Goal: Task Accomplishment & Management: Use online tool/utility

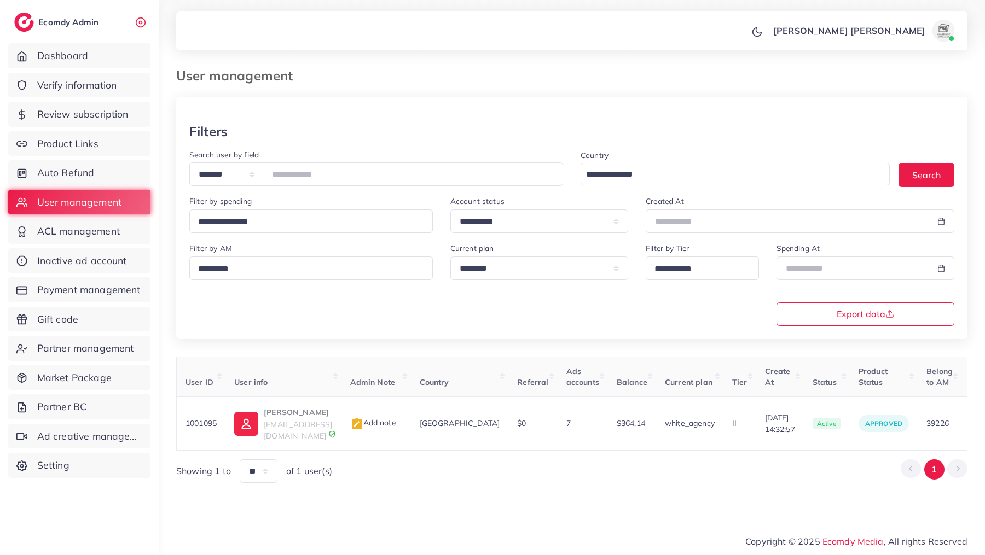
click at [43, 173] on span "Auto Refund" at bounding box center [65, 173] width 57 height 14
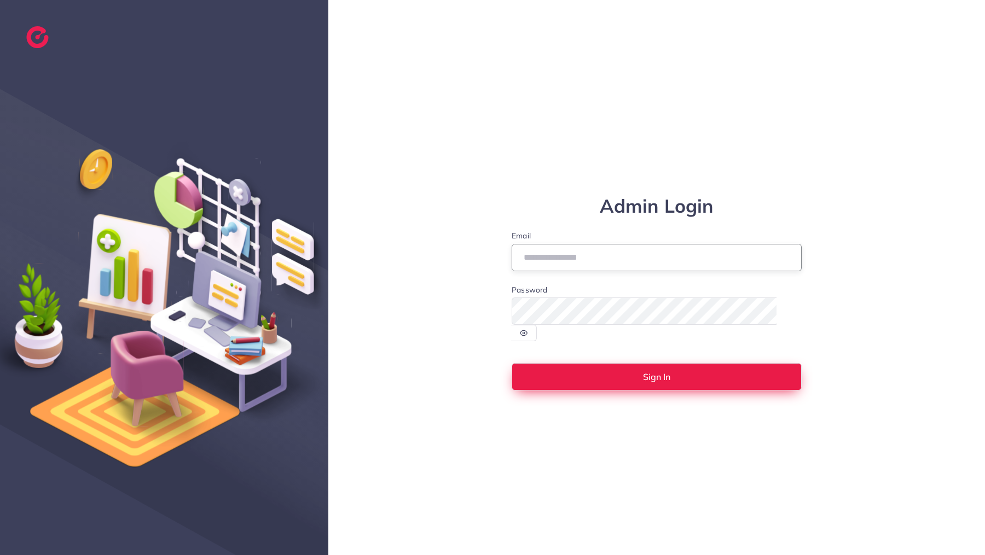
type input "**********"
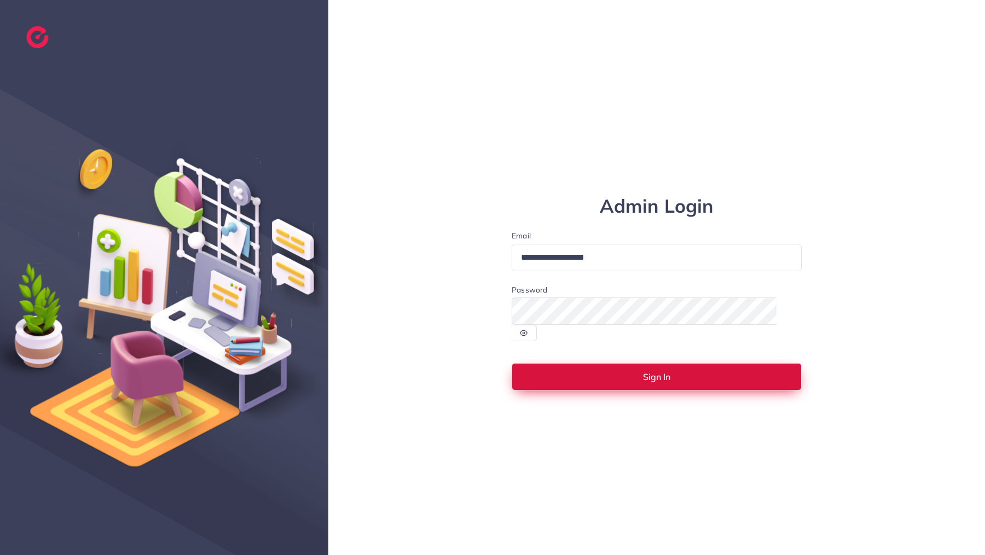
click at [664, 373] on span "Sign In" at bounding box center [656, 377] width 27 height 9
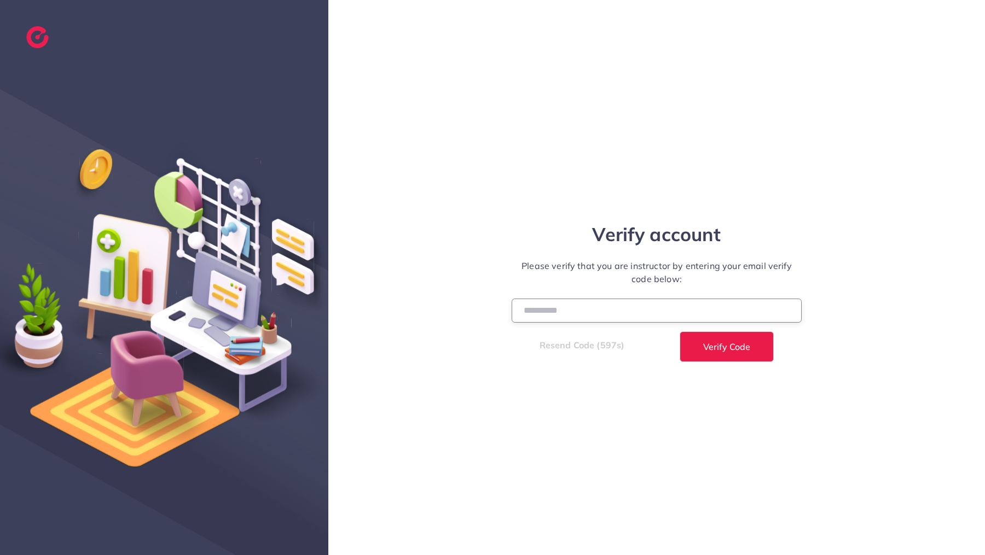
click at [633, 309] on input "number" at bounding box center [656, 311] width 290 height 24
type input "******"
click at [679, 331] on button "Verify Code" at bounding box center [726, 346] width 94 height 31
select select "*"
select select "****"
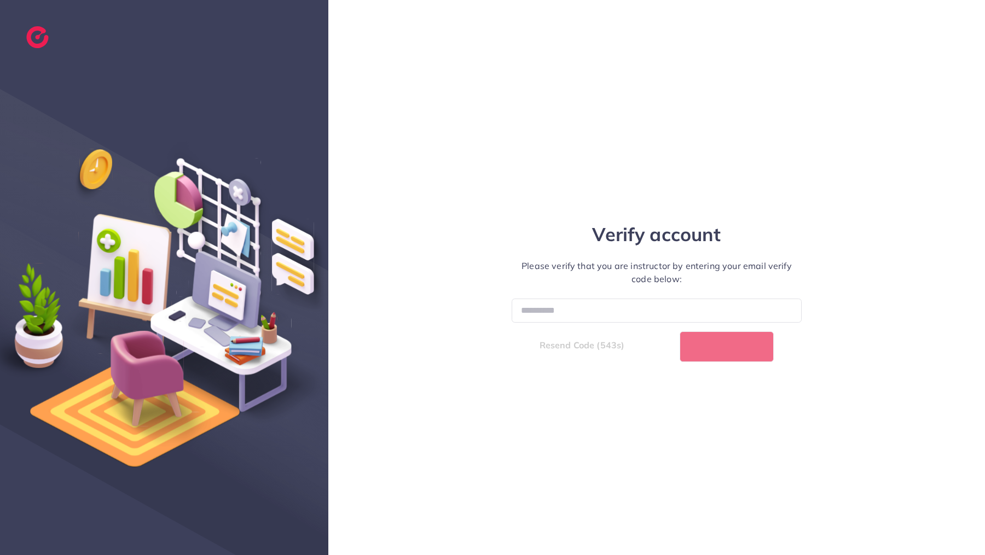
select select "*"
select select "****"
select select "*"
select select "****"
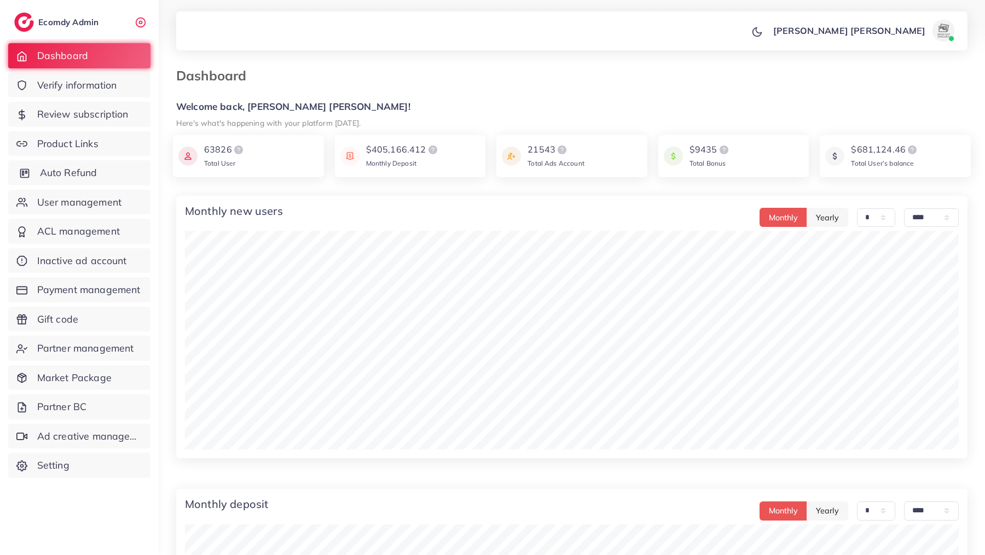
click at [92, 176] on span "Auto Refund" at bounding box center [68, 173] width 57 height 14
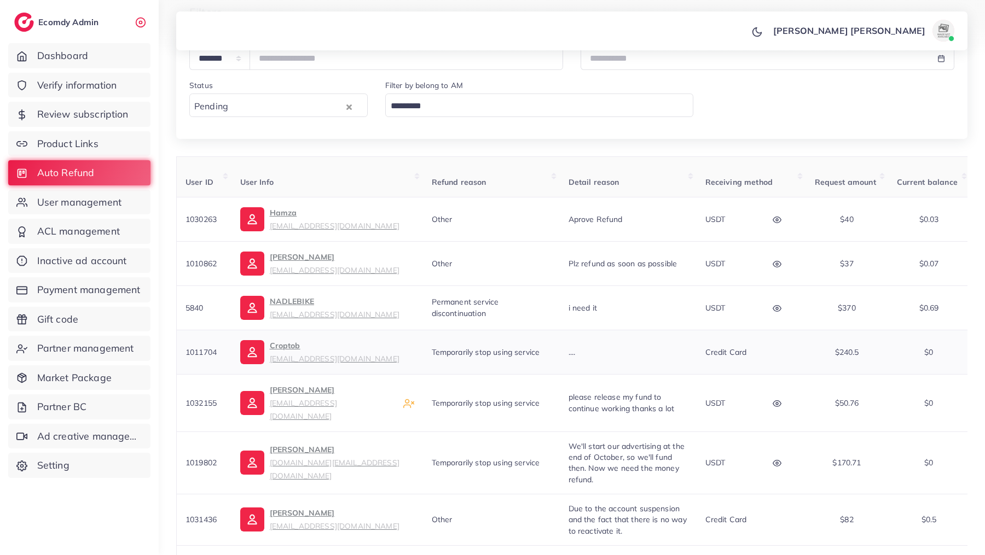
scroll to position [102, 0]
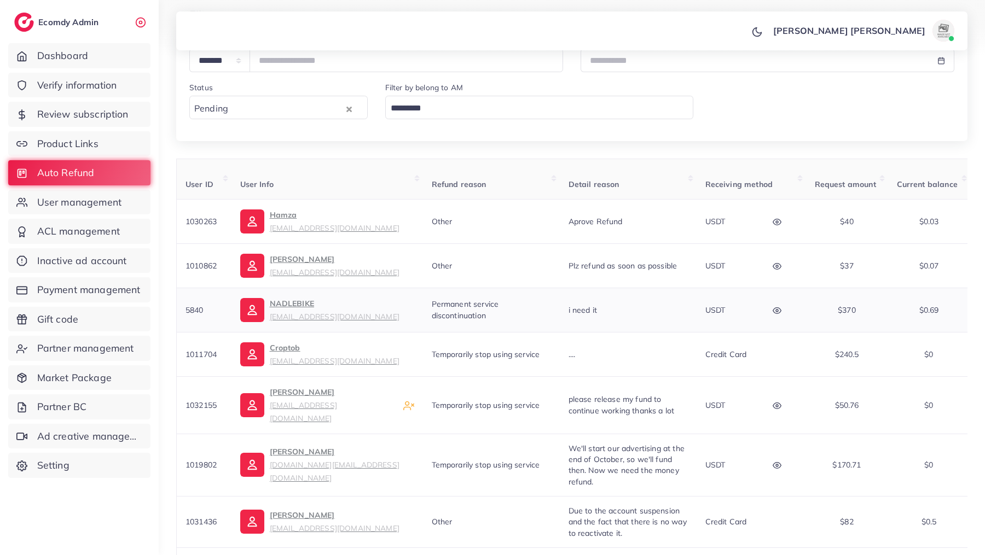
drag, startPoint x: 186, startPoint y: 312, endPoint x: 205, endPoint y: 313, distance: 18.7
click at [205, 313] on td "5840" at bounding box center [204, 310] width 55 height 44
copy span "5840"
click at [83, 295] on span "Payment management" at bounding box center [91, 290] width 103 height 14
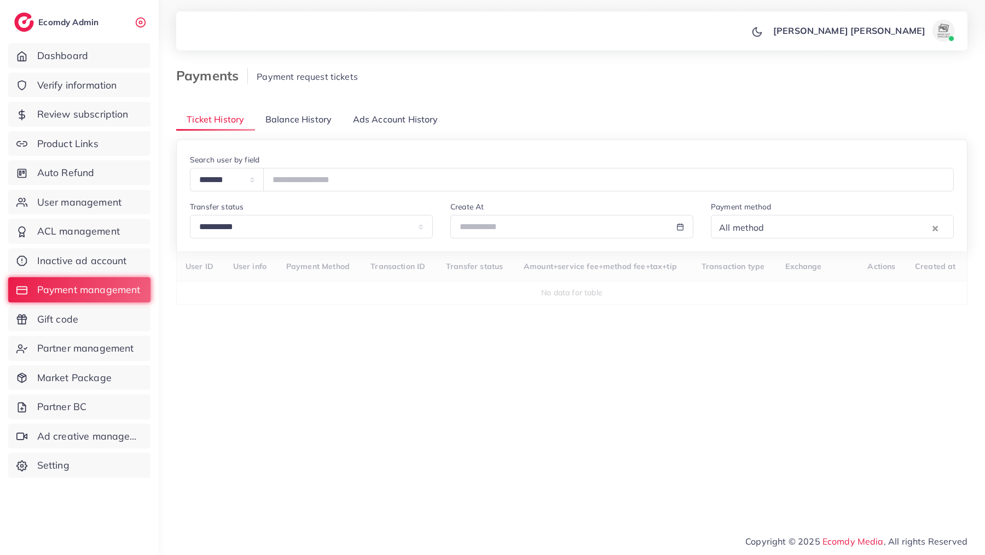
click at [294, 115] on span "Balance History" at bounding box center [298, 119] width 66 height 13
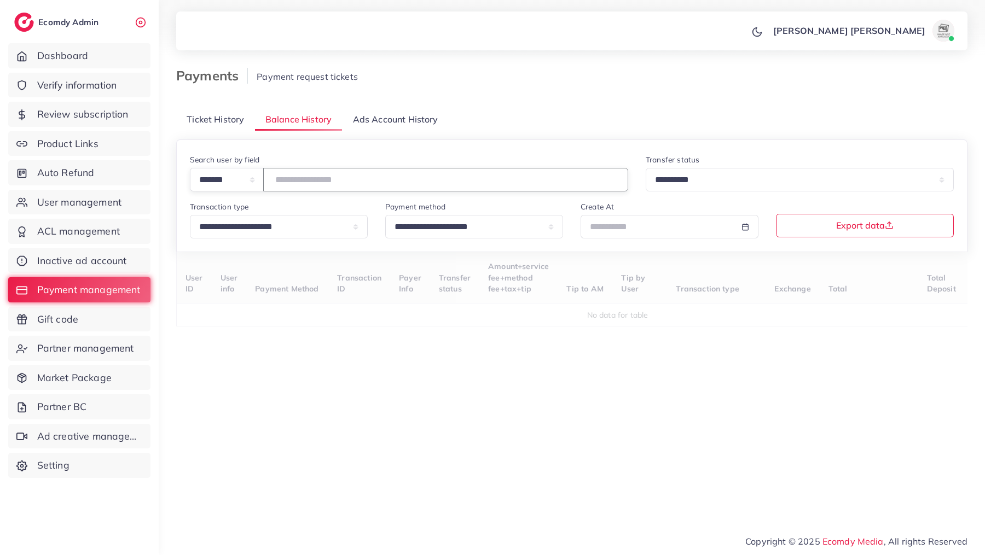
click at [318, 177] on input "number" at bounding box center [445, 180] width 365 height 24
paste input "****"
type input "****"
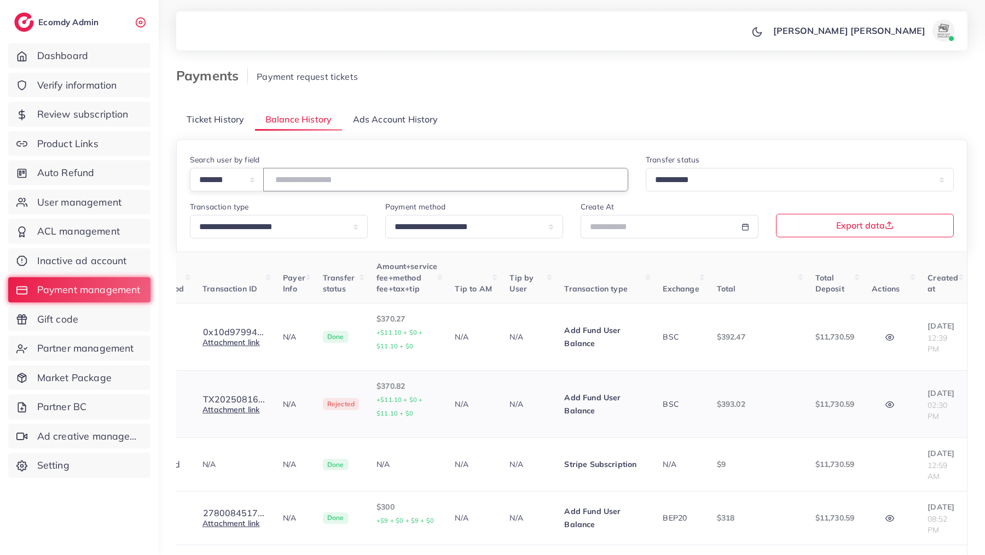
scroll to position [0, 260]
click at [886, 340] on icon "button" at bounding box center [890, 338] width 8 height 6
click at [233, 339] on link "Attachment link" at bounding box center [230, 343] width 57 height 10
click at [231, 333] on button "0x10d97994..." at bounding box center [233, 332] width 62 height 10
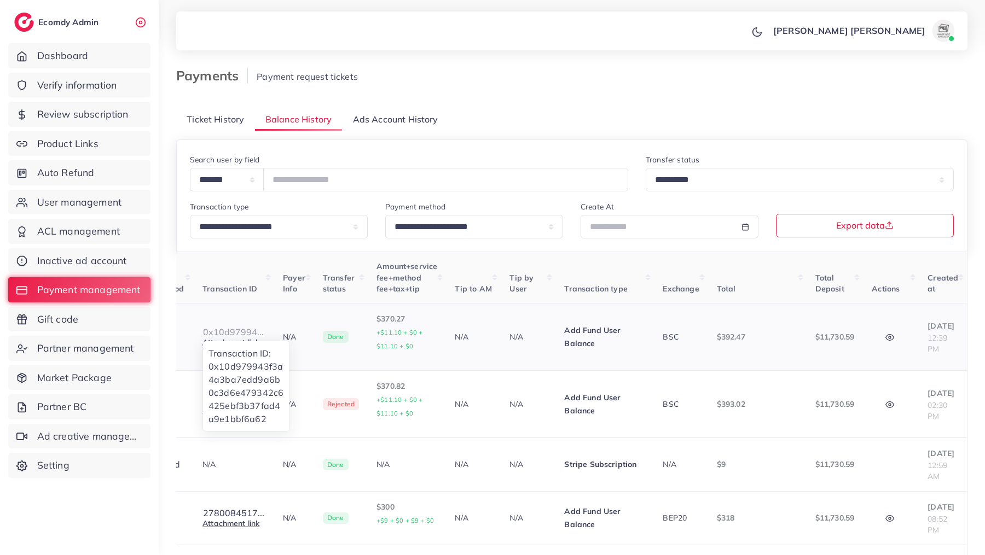
click at [231, 333] on button "0x10d97994..." at bounding box center [233, 332] width 62 height 10
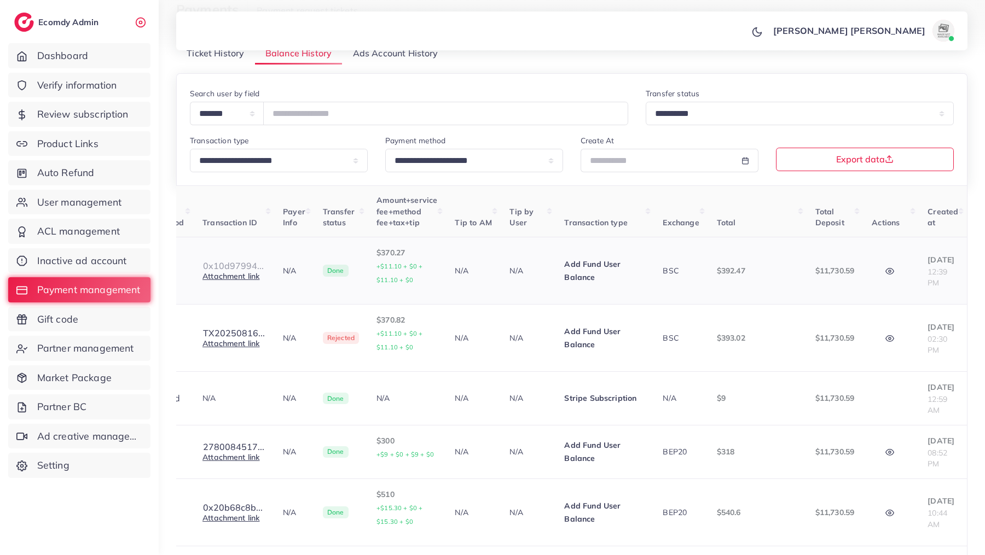
scroll to position [0, 222]
click at [251, 333] on button "TX20250816..." at bounding box center [233, 333] width 63 height 10
click at [253, 344] on link "Attachment link" at bounding box center [230, 344] width 57 height 10
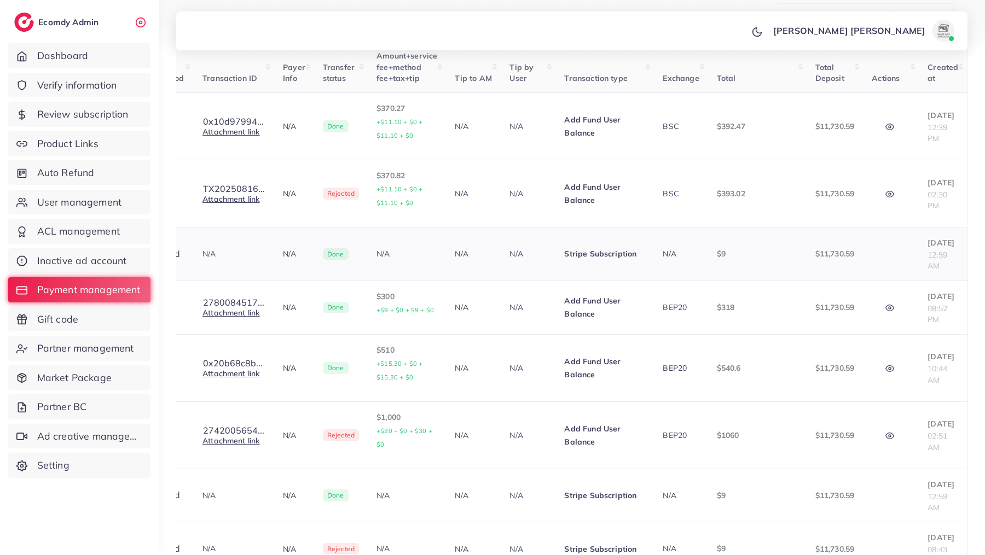
scroll to position [0, 260]
click at [218, 358] on button "0x20b68c8b..." at bounding box center [232, 363] width 61 height 10
click at [206, 298] on button "2780084517..." at bounding box center [233, 303] width 62 height 10
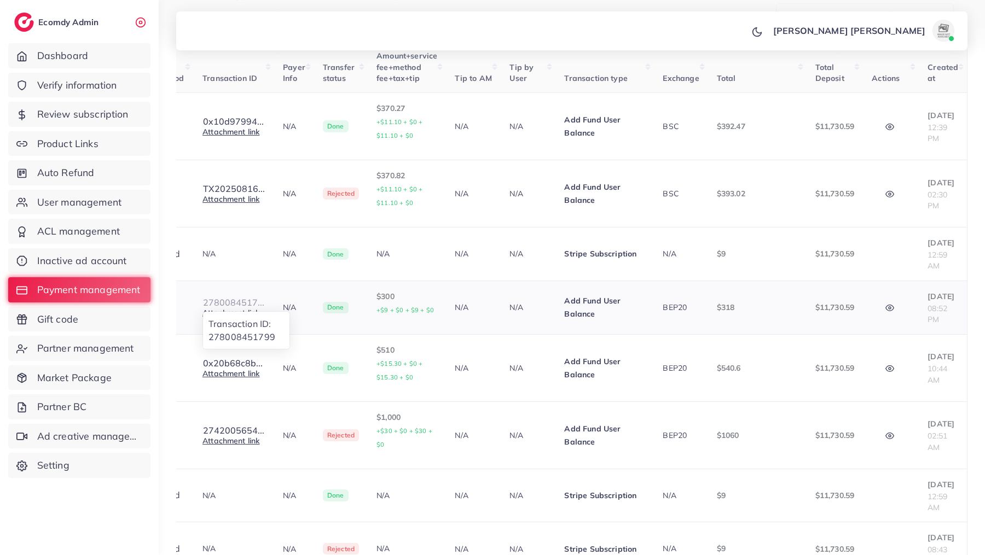
click at [206, 298] on button "2780084517..." at bounding box center [233, 303] width 62 height 10
click at [209, 308] on link "Attachment link" at bounding box center [230, 313] width 57 height 10
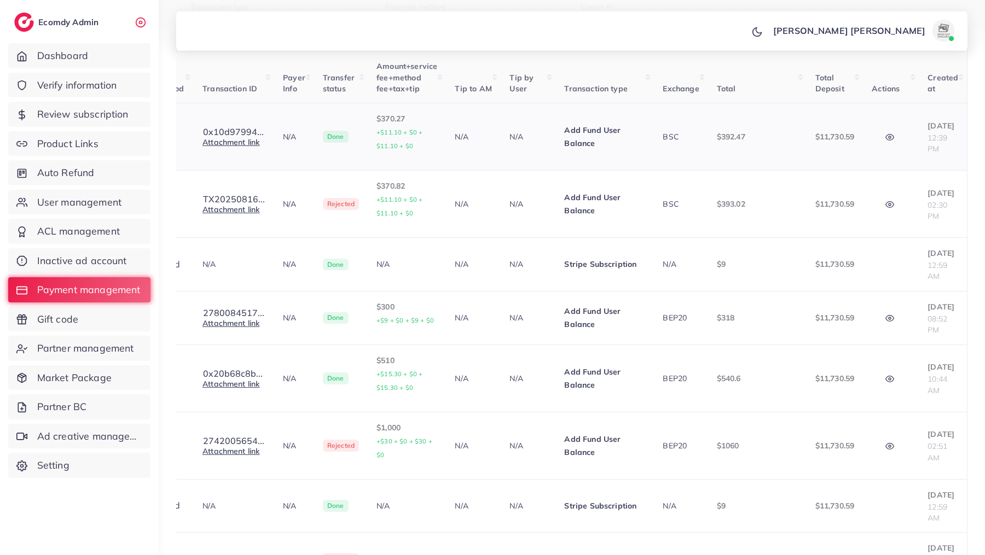
click at [883, 137] on button "button" at bounding box center [890, 137] width 38 height 25
click at [883, 203] on button "button" at bounding box center [890, 204] width 38 height 25
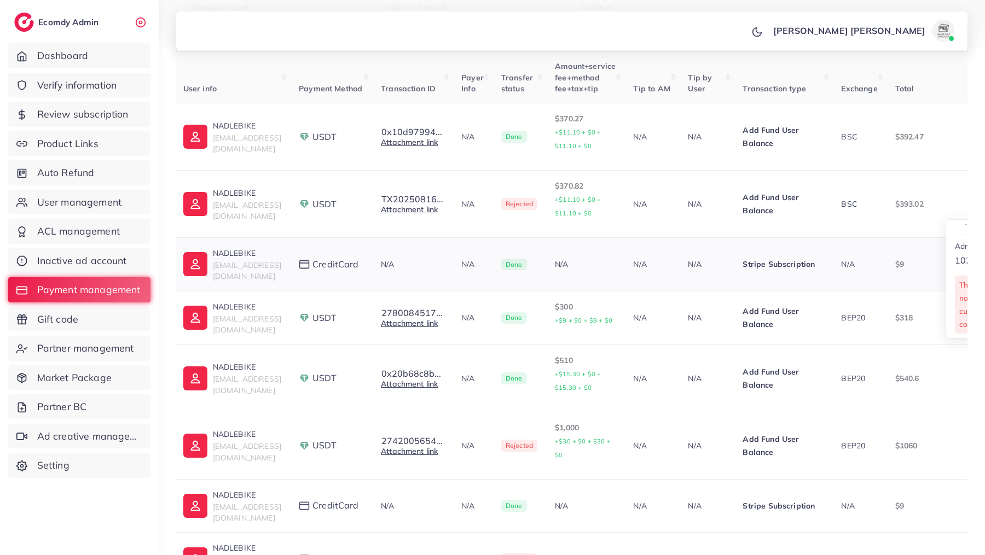
scroll to position [0, 0]
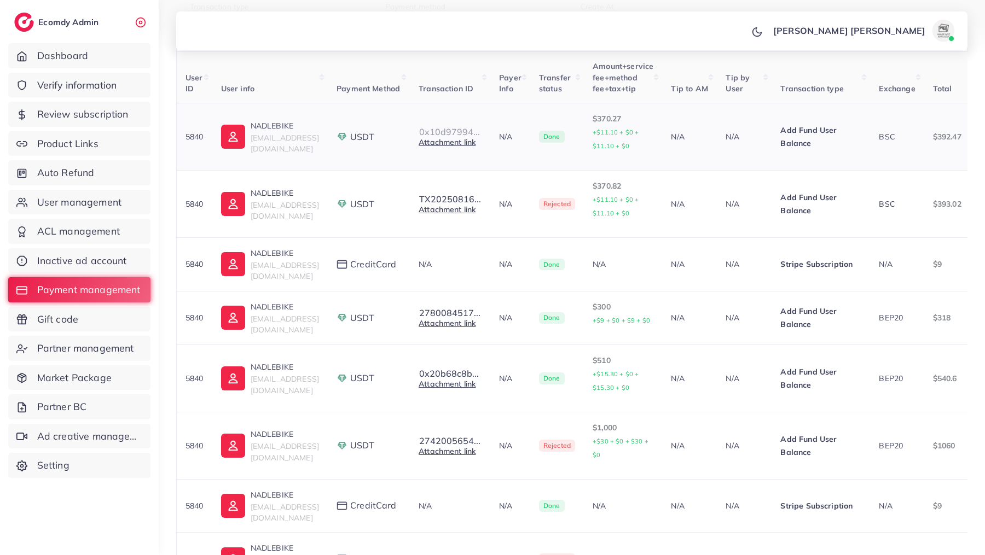
click at [480, 132] on button "0x10d97994..." at bounding box center [449, 132] width 62 height 10
click at [474, 197] on button "TX20250816..." at bounding box center [449, 199] width 63 height 10
click at [475, 209] on link "Attachment link" at bounding box center [446, 210] width 57 height 10
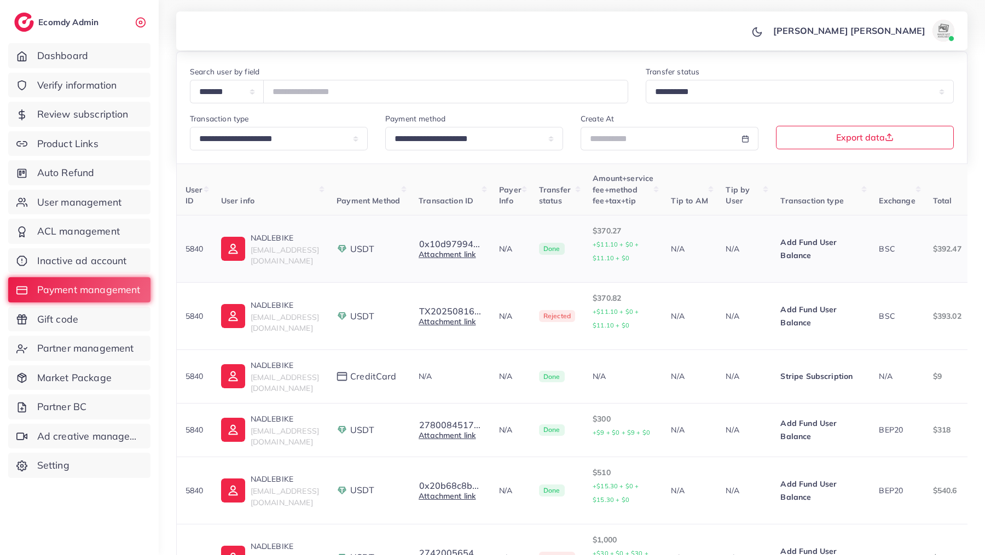
scroll to position [85, 0]
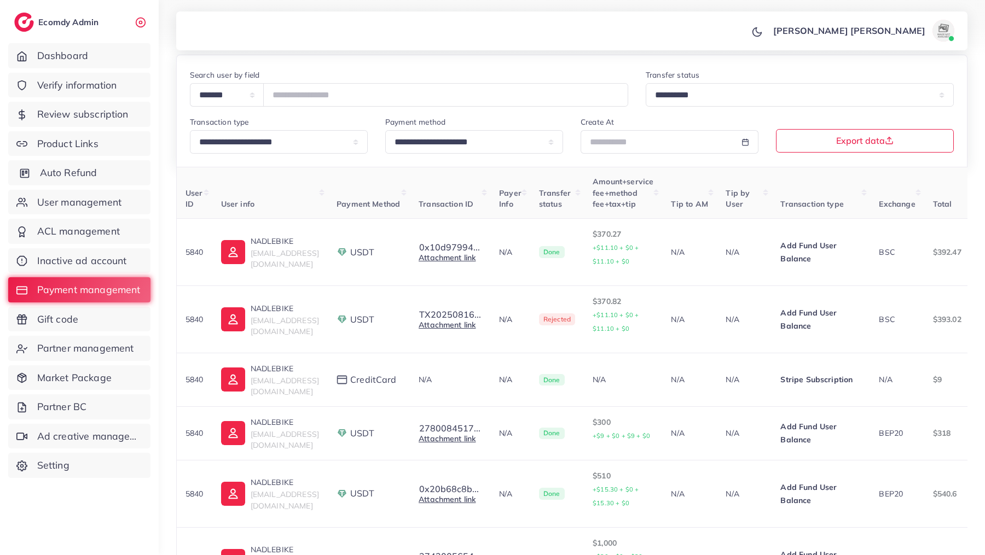
click at [61, 180] on link "Auto Refund" at bounding box center [79, 172] width 142 height 25
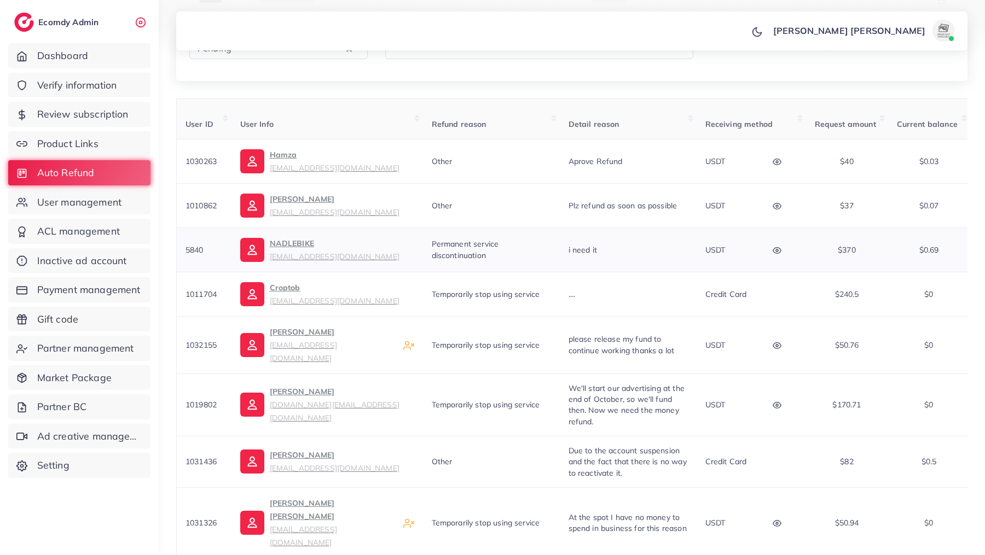
click at [780, 251] on icon "button" at bounding box center [776, 250] width 9 height 9
click at [689, 339] on div at bounding box center [687, 355] width 39 height 60
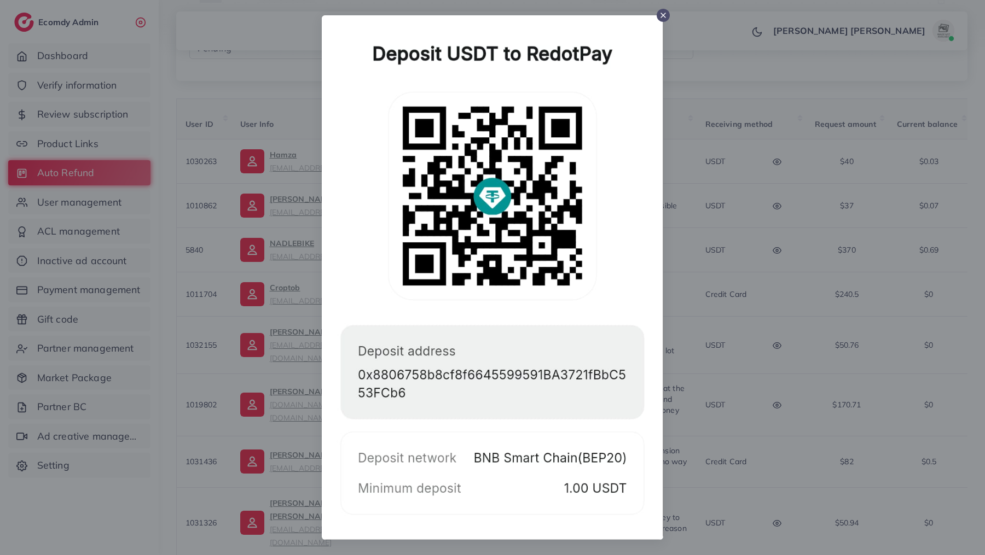
click at [661, 16] on icon at bounding box center [663, 15] width 9 height 9
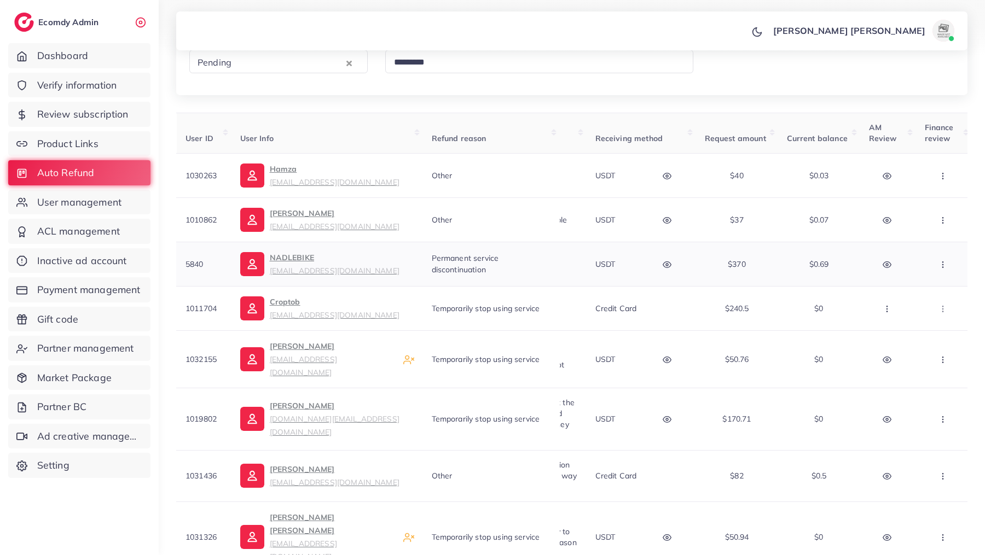
scroll to position [0, 115]
click at [935, 267] on button "button" at bounding box center [938, 264] width 38 height 25
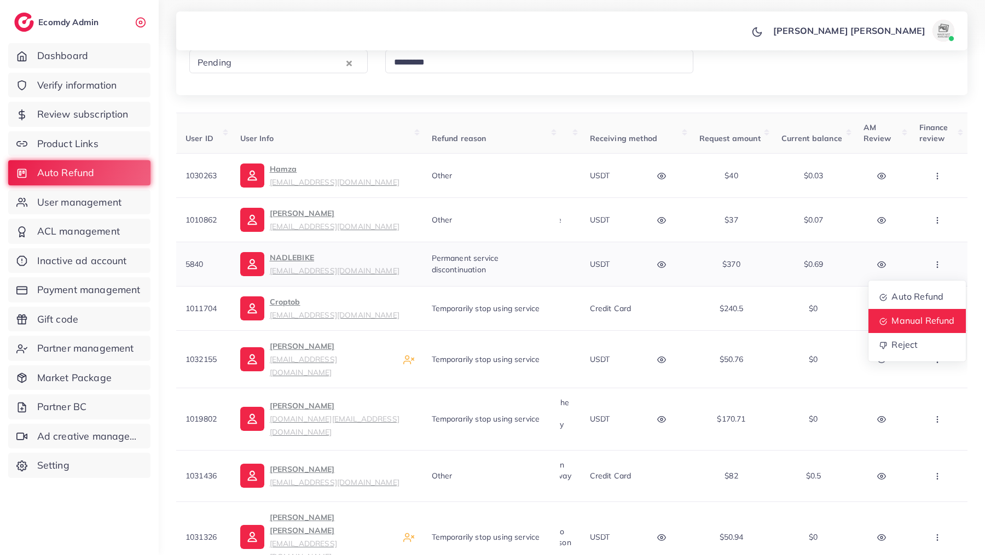
click at [917, 322] on span "Manual Refund" at bounding box center [922, 321] width 63 height 11
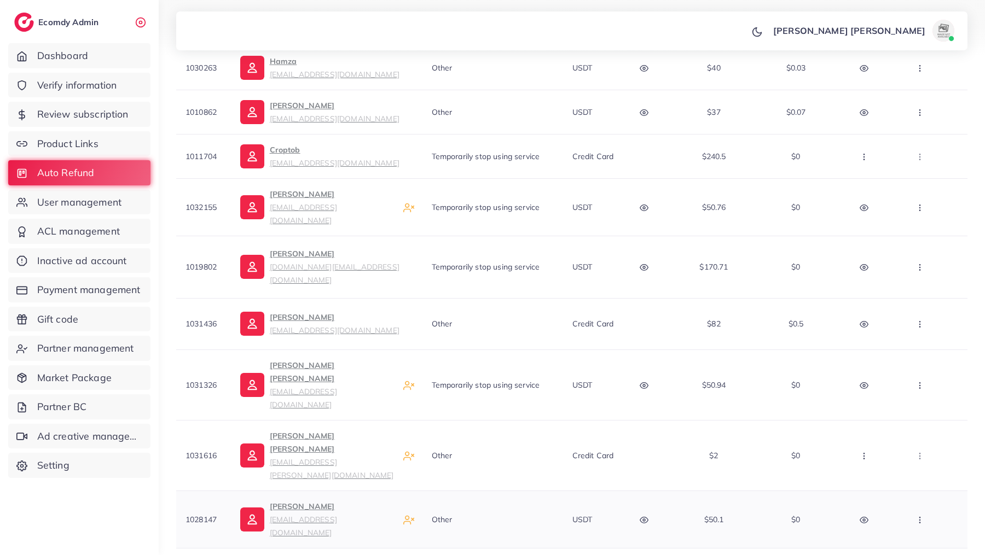
scroll to position [0, 138]
click at [858, 516] on icon "button" at bounding box center [858, 520] width 9 height 9
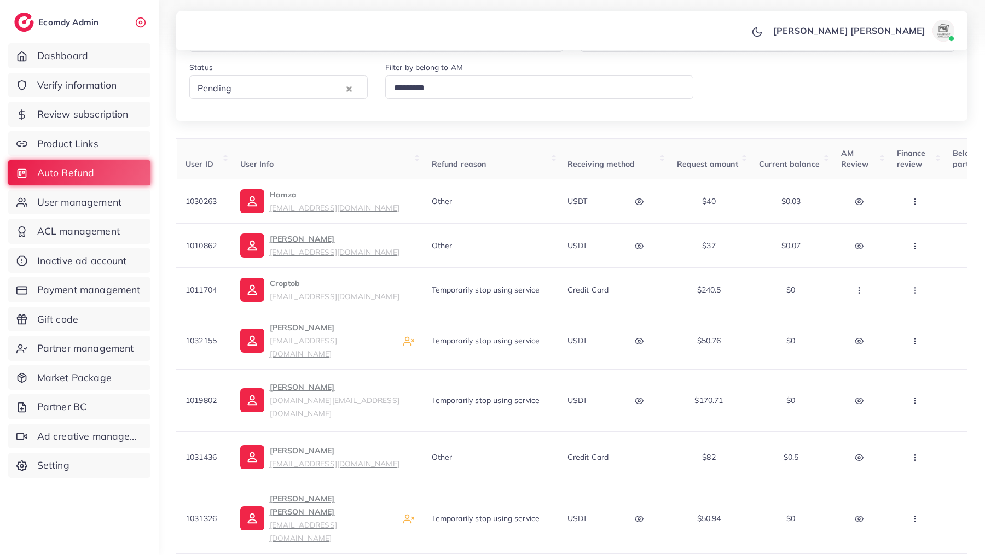
scroll to position [256, 0]
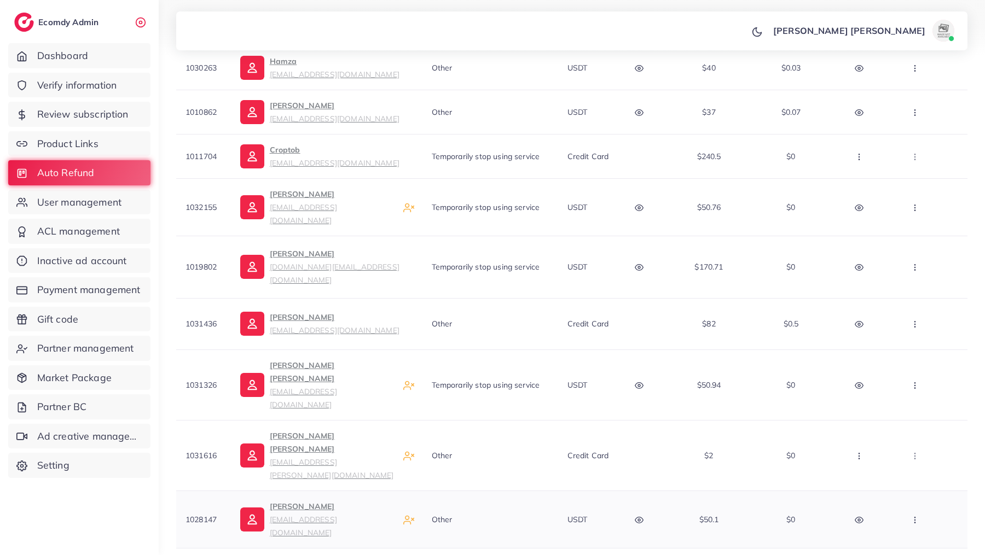
click at [639, 519] on circle "button" at bounding box center [639, 520] width 2 height 2
click at [551, 451] on icon at bounding box center [553, 460] width 18 height 18
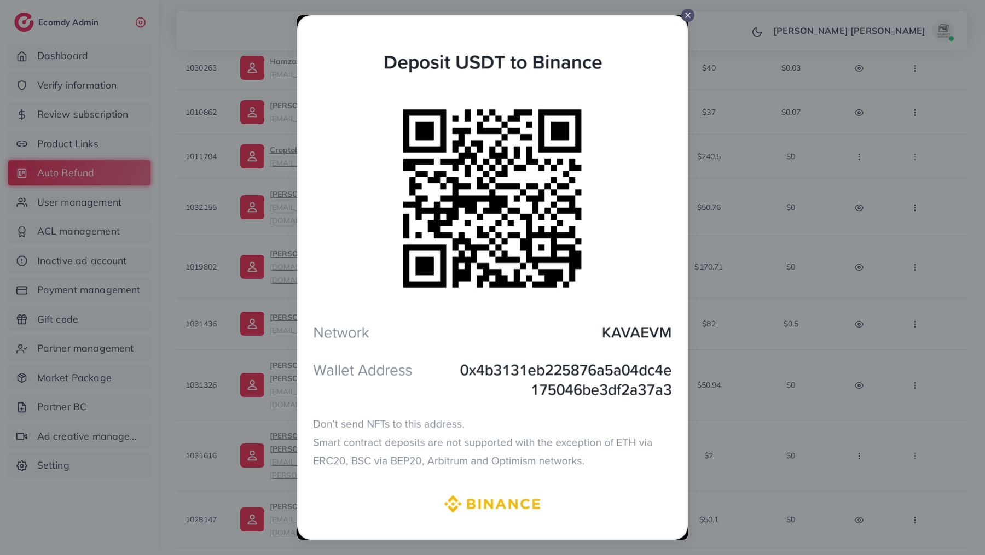
click at [689, 17] on line at bounding box center [687, 15] width 4 height 4
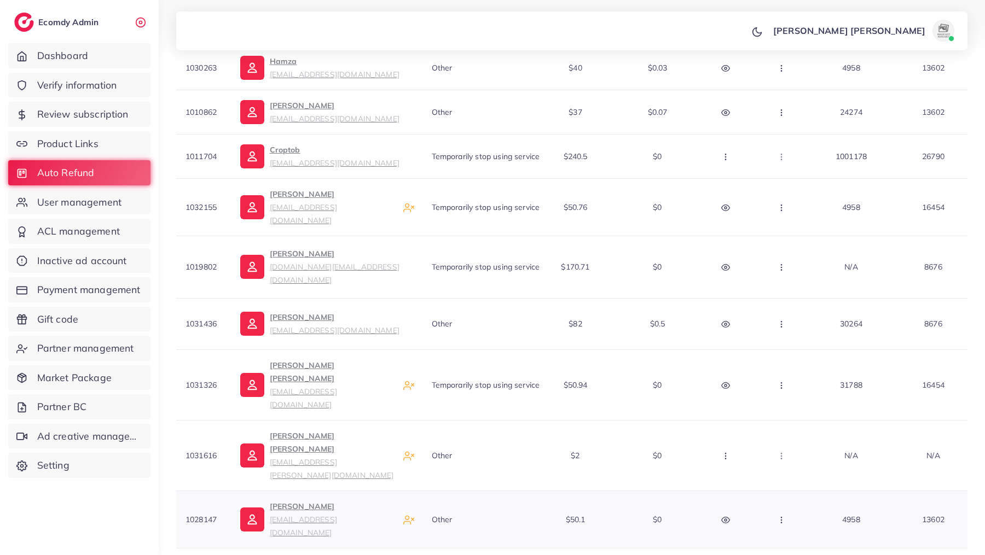
scroll to position [0, 288]
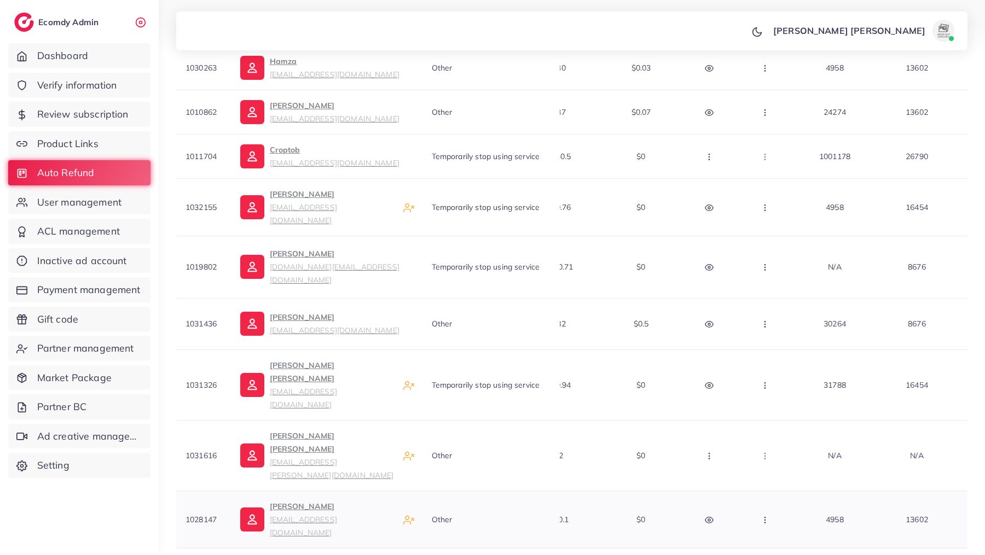
click at [768, 507] on button "button" at bounding box center [766, 519] width 38 height 25
click at [774, 457] on span "Manual Refund" at bounding box center [801, 462] width 63 height 11
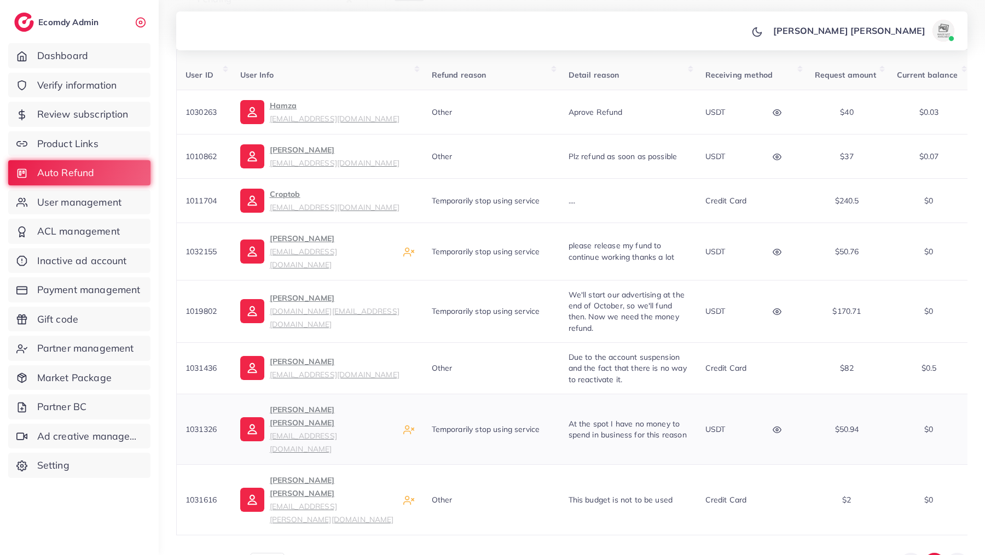
scroll to position [0, 18]
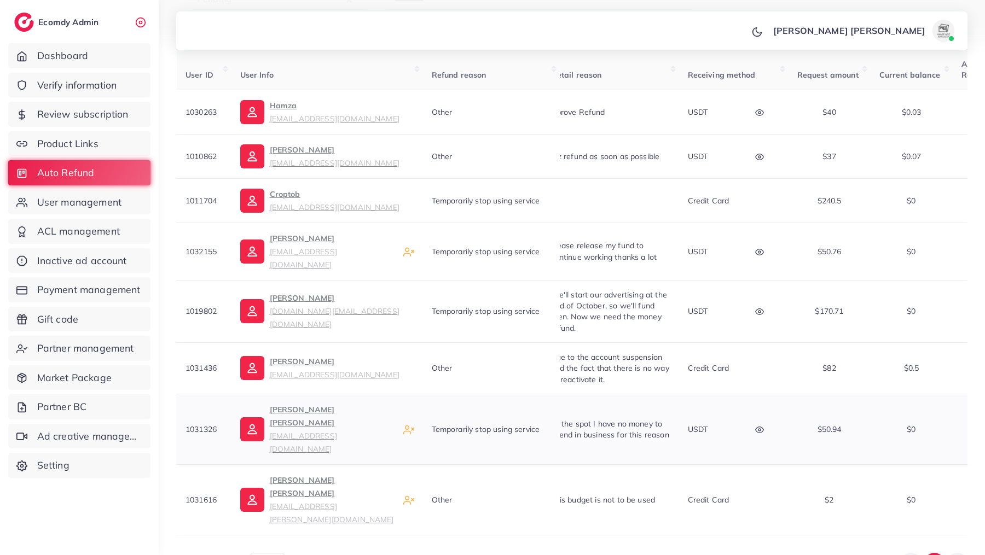
click at [758, 426] on icon "button" at bounding box center [759, 430] width 9 height 9
click at [671, 361] on icon at bounding box center [670, 370] width 18 height 18
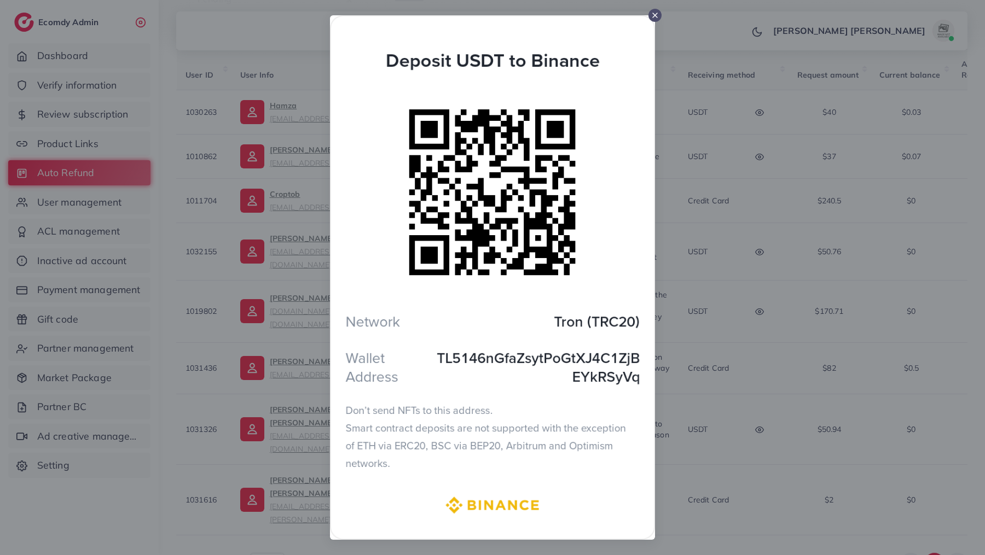
click at [652, 21] on img at bounding box center [492, 277] width 324 height 525
click at [653, 18] on icon at bounding box center [654, 15] width 9 height 9
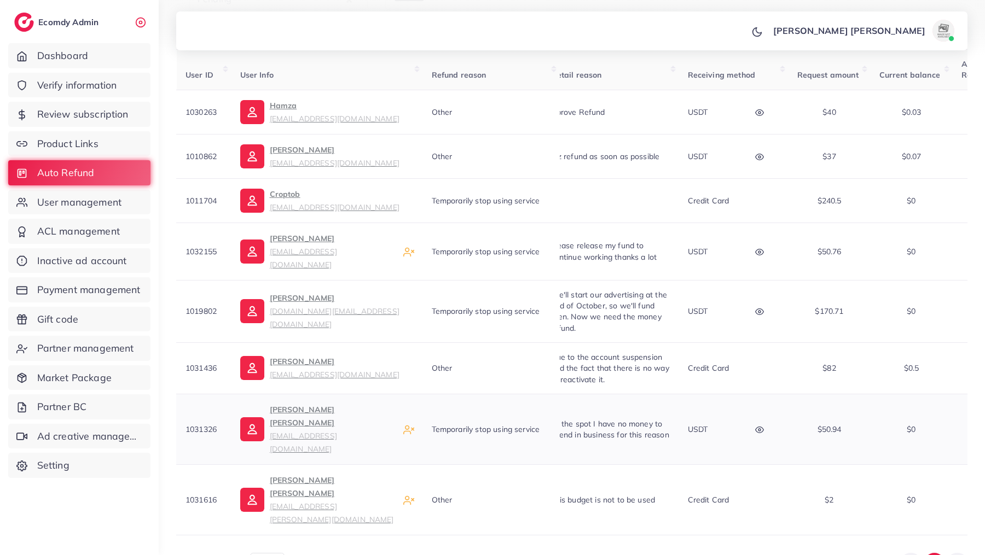
click at [758, 429] on circle "button" at bounding box center [759, 430] width 2 height 2
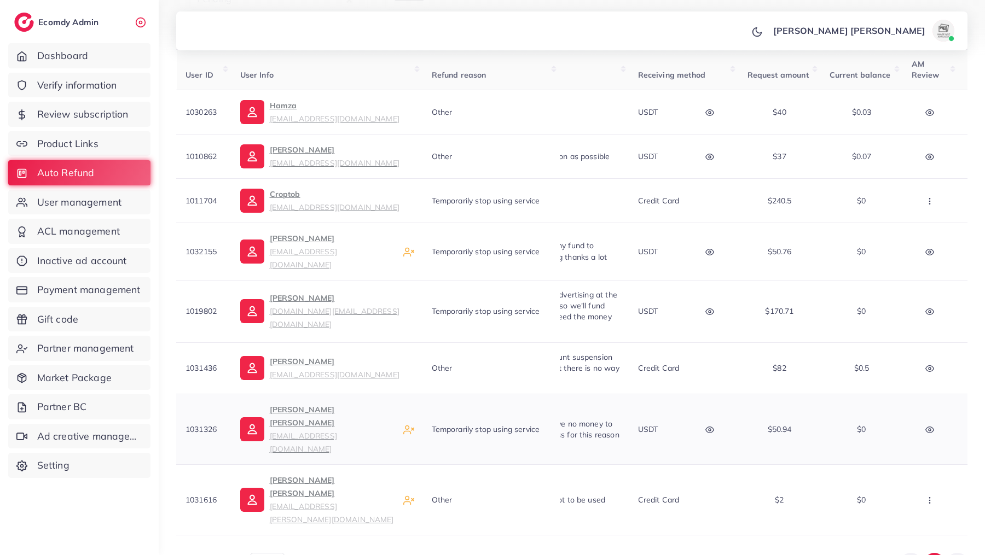
scroll to position [0, 124]
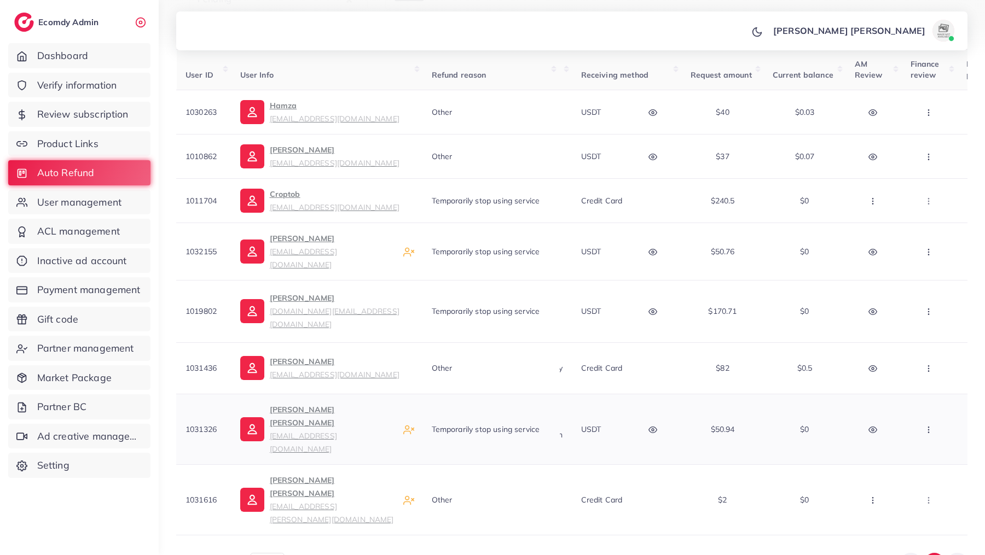
click at [933, 417] on button "button" at bounding box center [929, 429] width 38 height 25
click at [908, 367] on span "Manual Refund" at bounding box center [922, 372] width 63 height 11
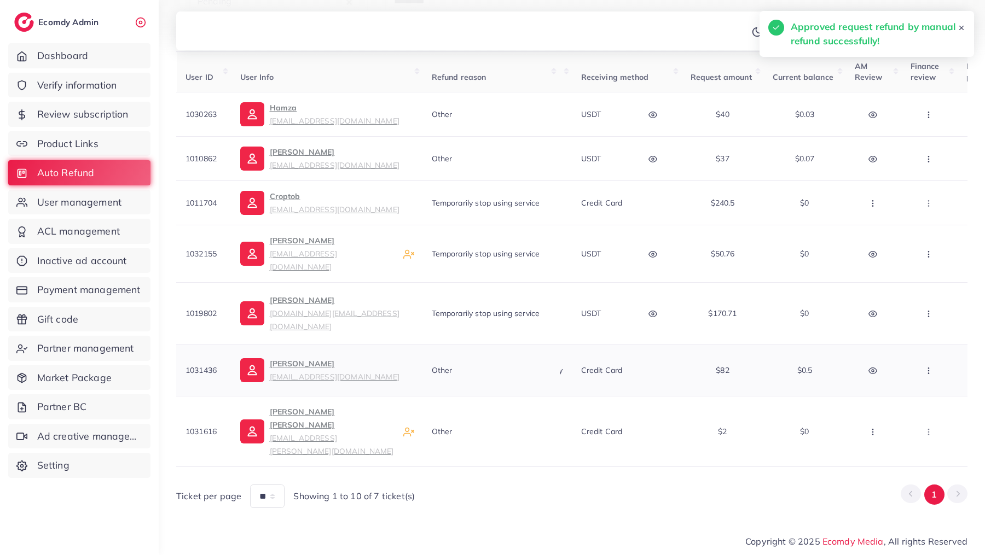
scroll to position [167, 0]
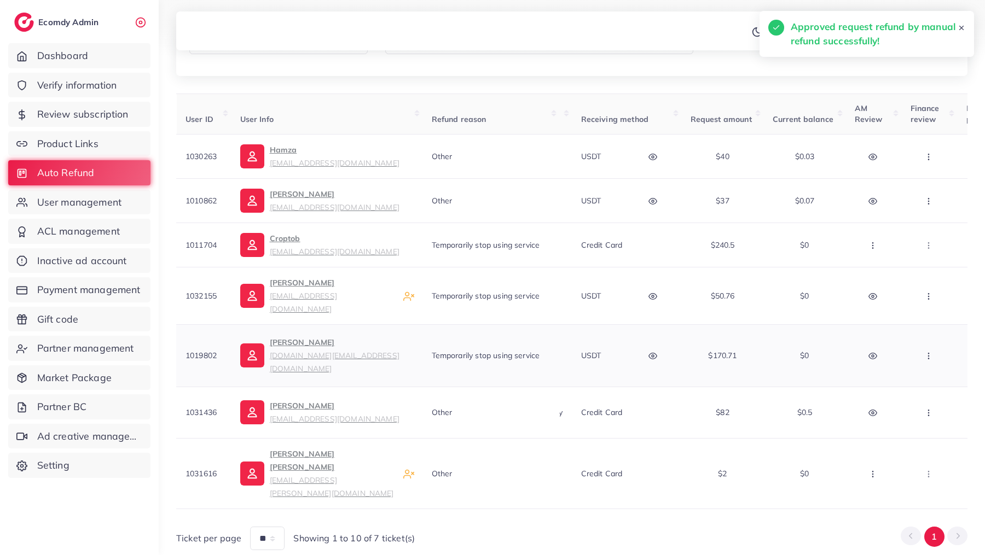
click at [654, 344] on button "button" at bounding box center [654, 356] width 38 height 25
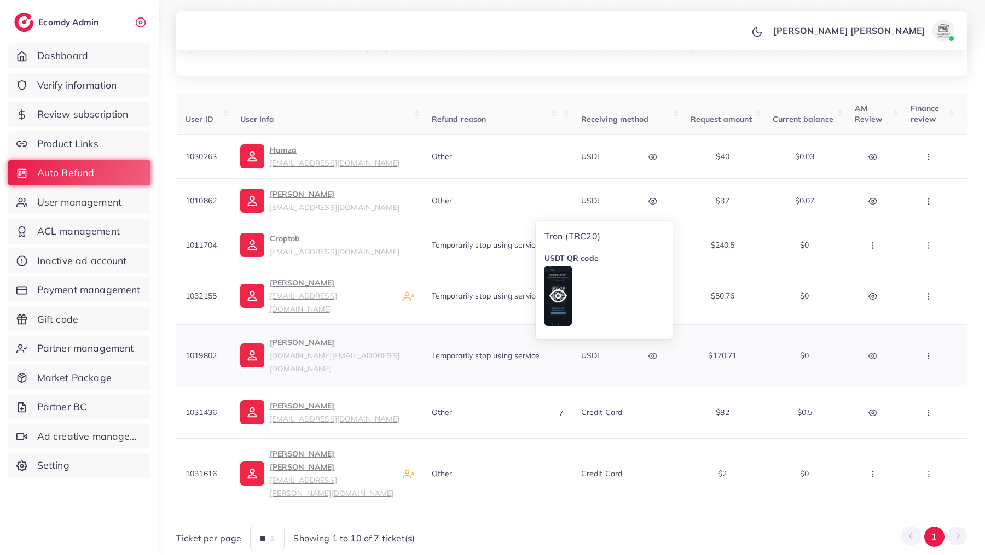
click at [551, 287] on icon at bounding box center [558, 296] width 18 height 18
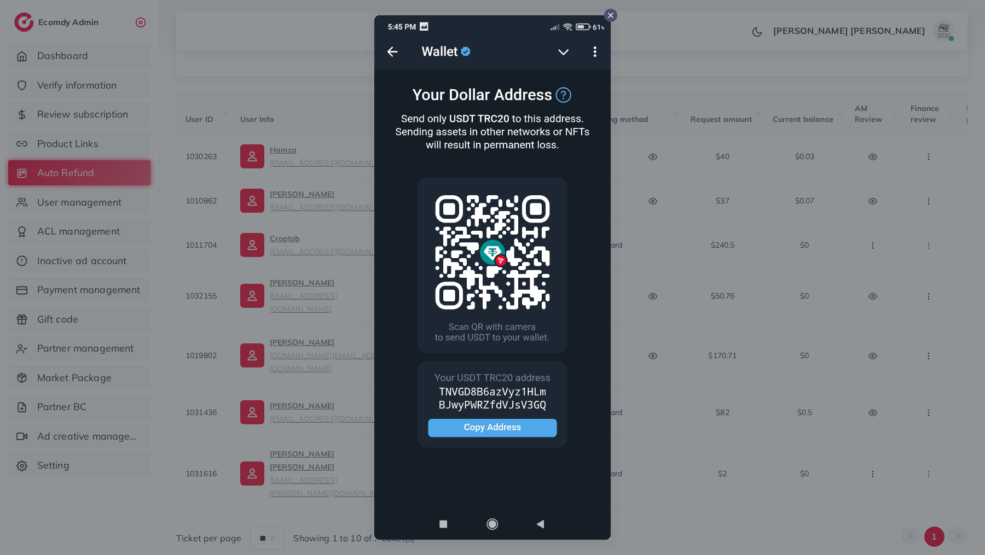
click at [607, 19] on icon at bounding box center [610, 15] width 9 height 9
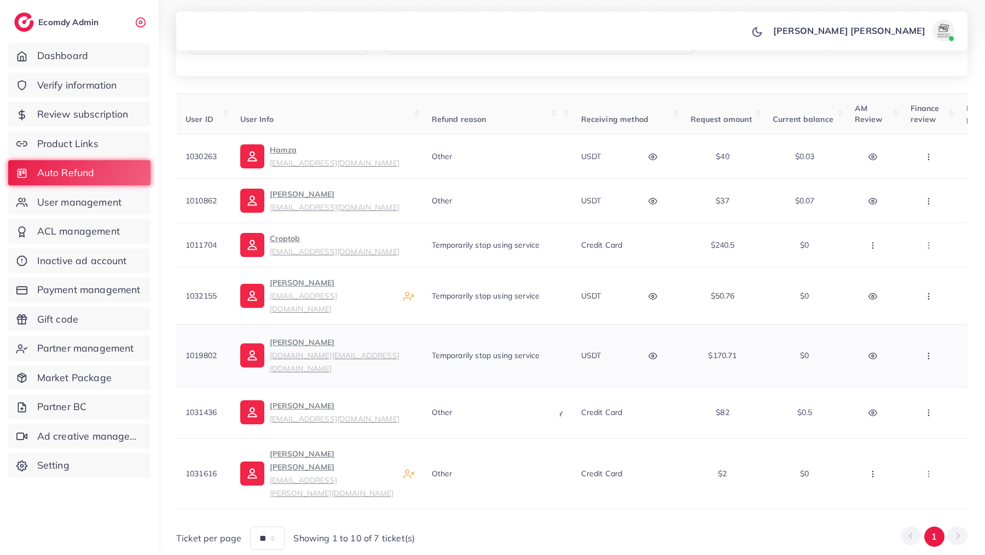
click at [661, 344] on button "button" at bounding box center [654, 356] width 38 height 25
click at [552, 287] on icon at bounding box center [558, 296] width 18 height 18
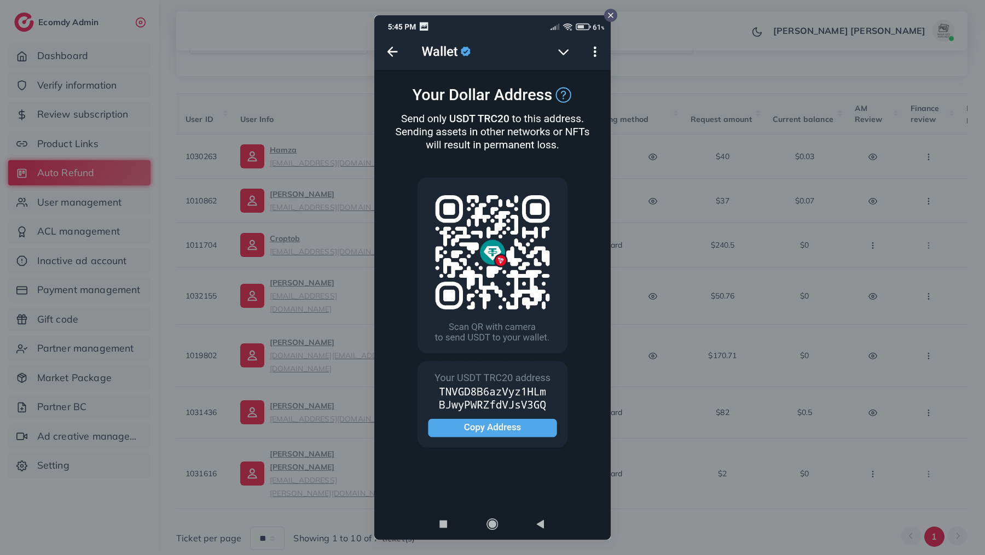
click at [611, 14] on line at bounding box center [610, 15] width 4 height 4
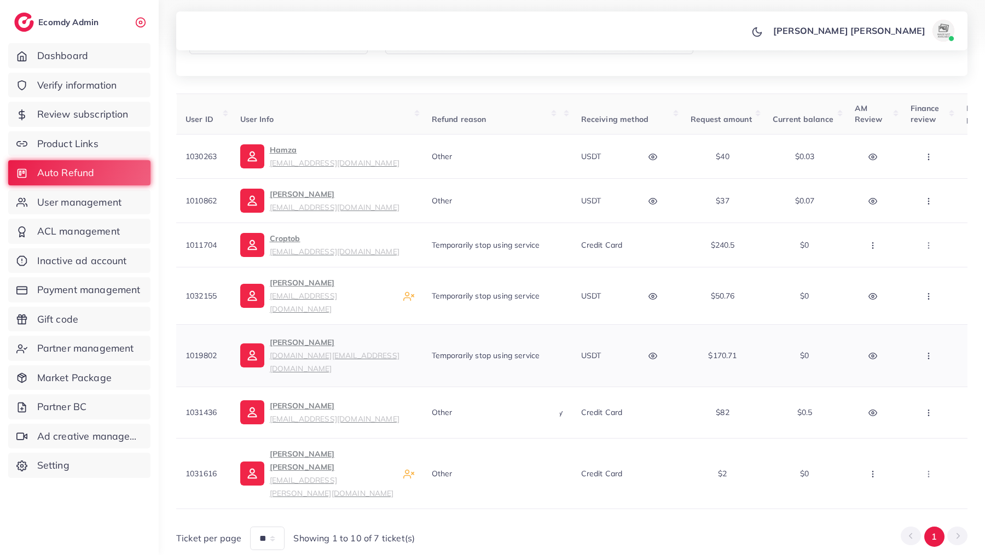
click at [656, 349] on button "button" at bounding box center [654, 356] width 38 height 25
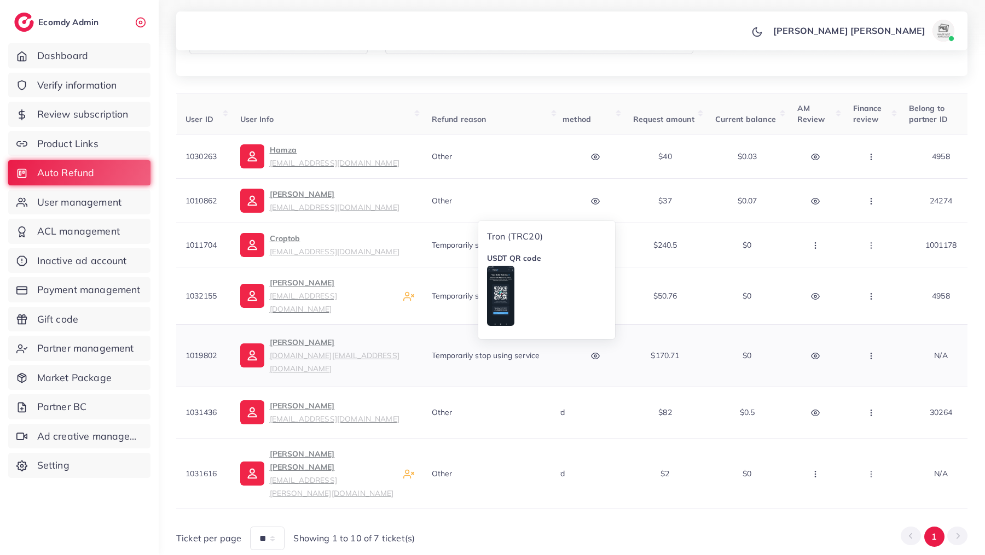
scroll to position [0, 261]
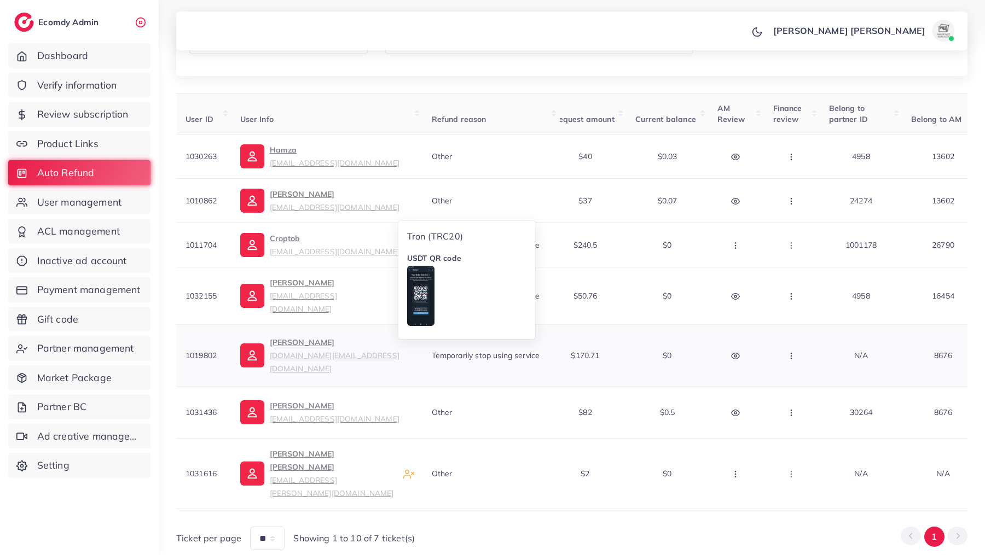
click at [794, 344] on button "button" at bounding box center [792, 356] width 38 height 25
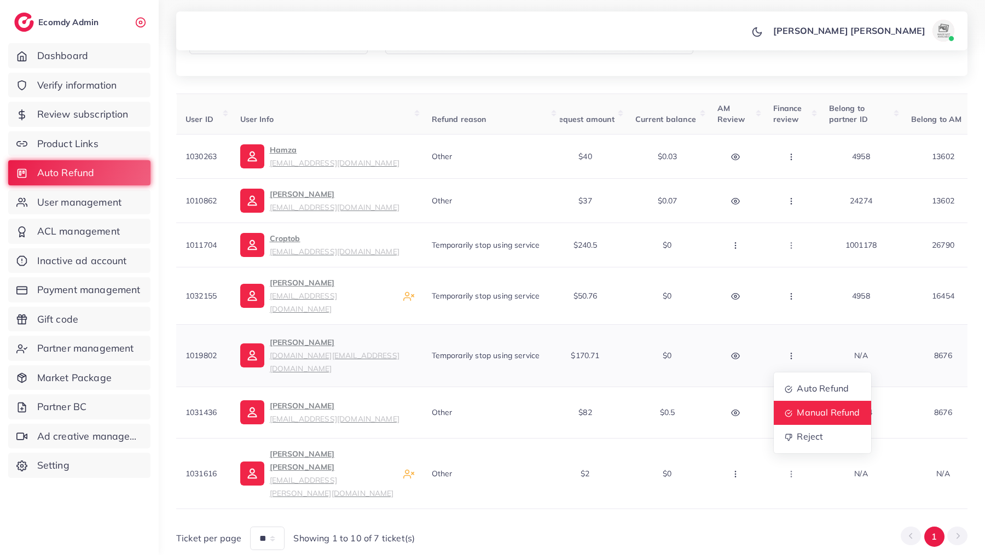
click at [804, 407] on span "Manual Refund" at bounding box center [827, 412] width 63 height 11
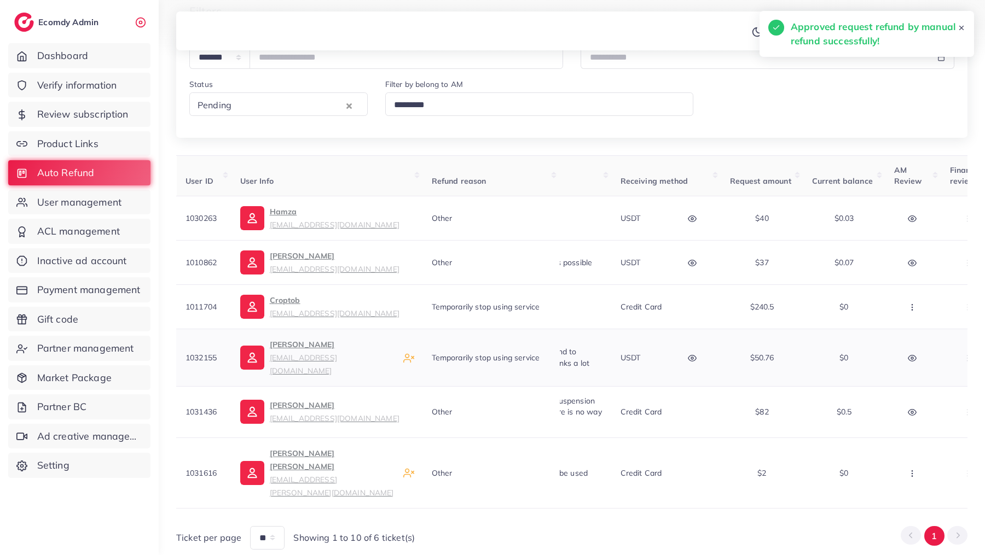
scroll to position [0, 0]
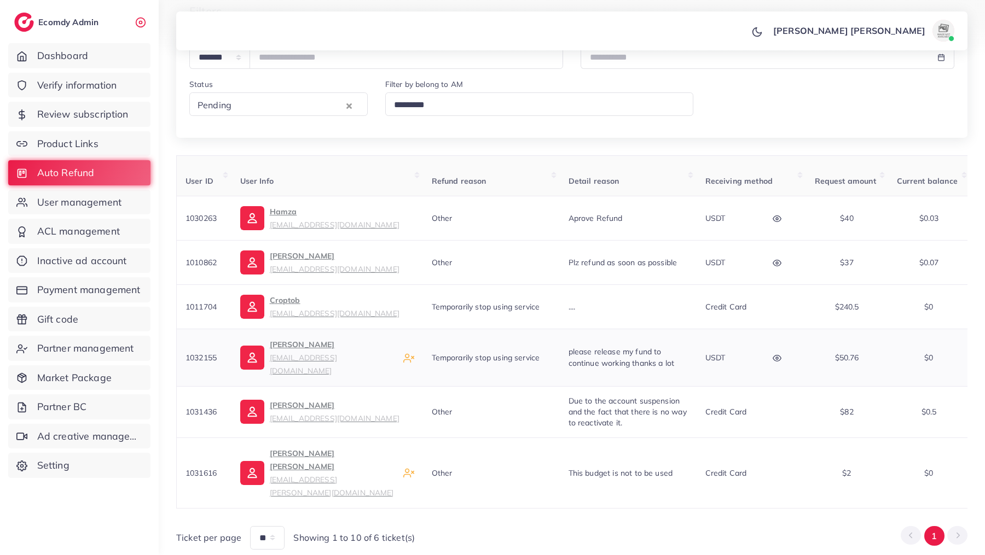
click at [778, 354] on icon "button" at bounding box center [776, 358] width 9 height 9
click at [698, 280] on div at bounding box center [689, 298] width 43 height 60
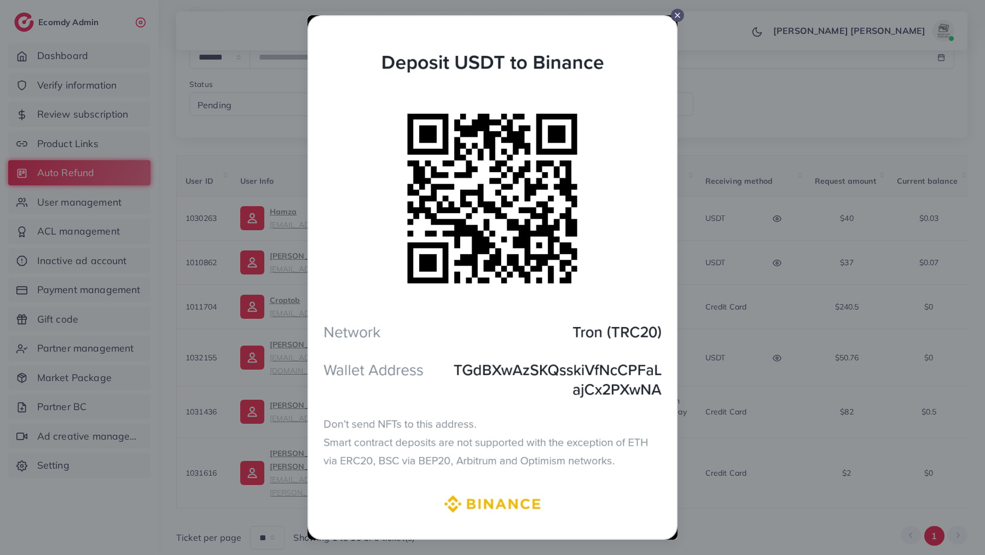
click at [679, 13] on line at bounding box center [677, 15] width 4 height 4
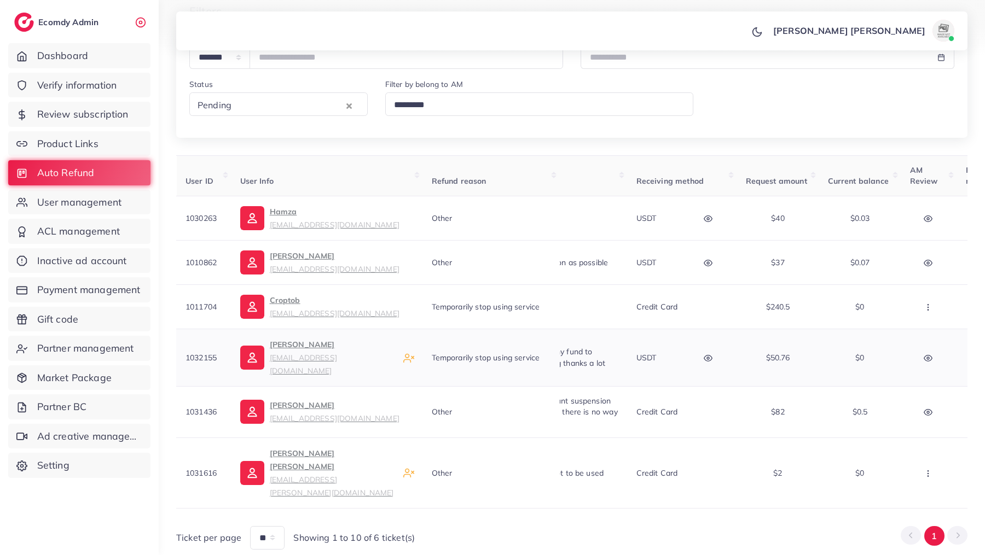
scroll to position [0, 116]
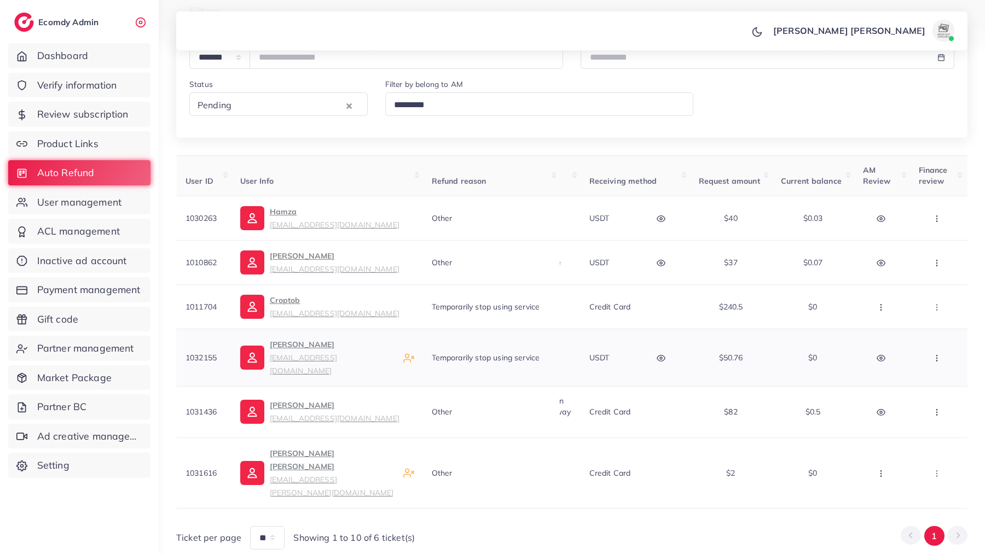
click at [940, 349] on button "button" at bounding box center [937, 357] width 38 height 25
click at [915, 409] on span "Manual Refund" at bounding box center [922, 414] width 63 height 11
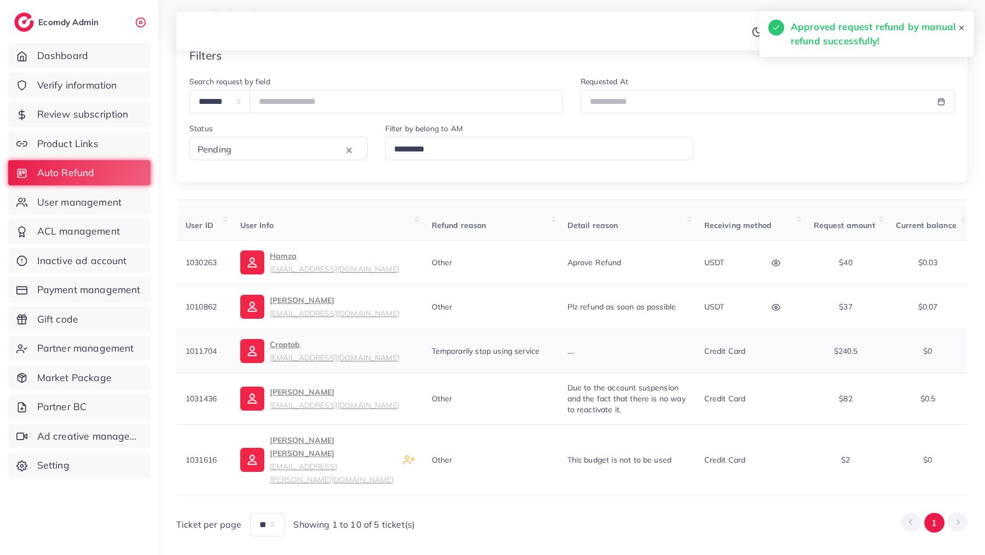
scroll to position [0, 0]
click at [782, 303] on button "button" at bounding box center [778, 306] width 38 height 25
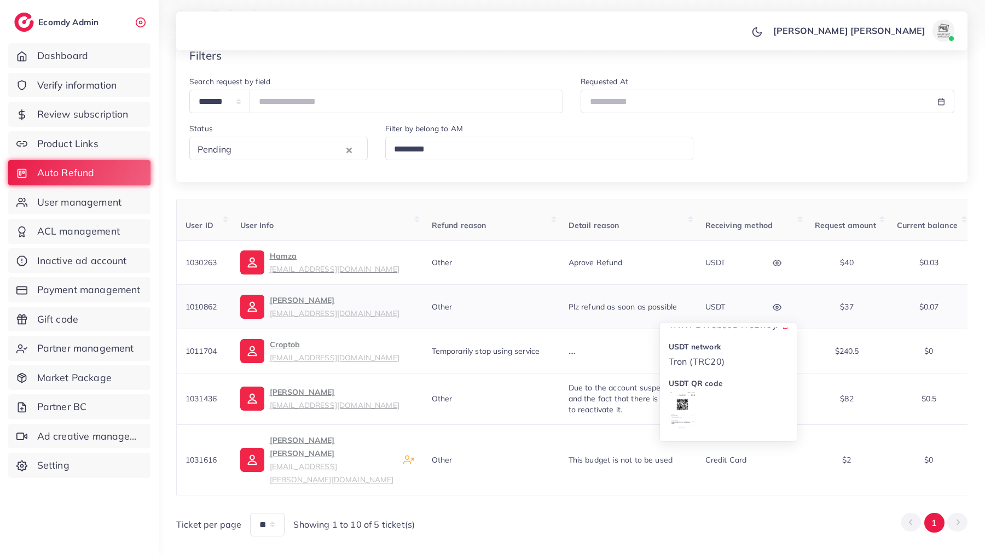
scroll to position [47, 0]
click at [683, 383] on div at bounding box center [681, 399] width 27 height 60
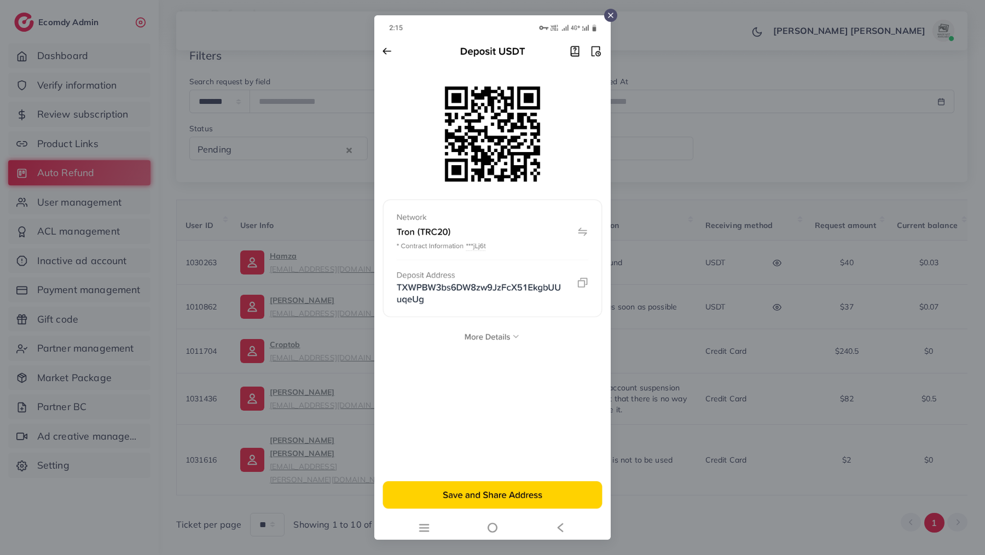
click at [610, 14] on line at bounding box center [610, 15] width 4 height 4
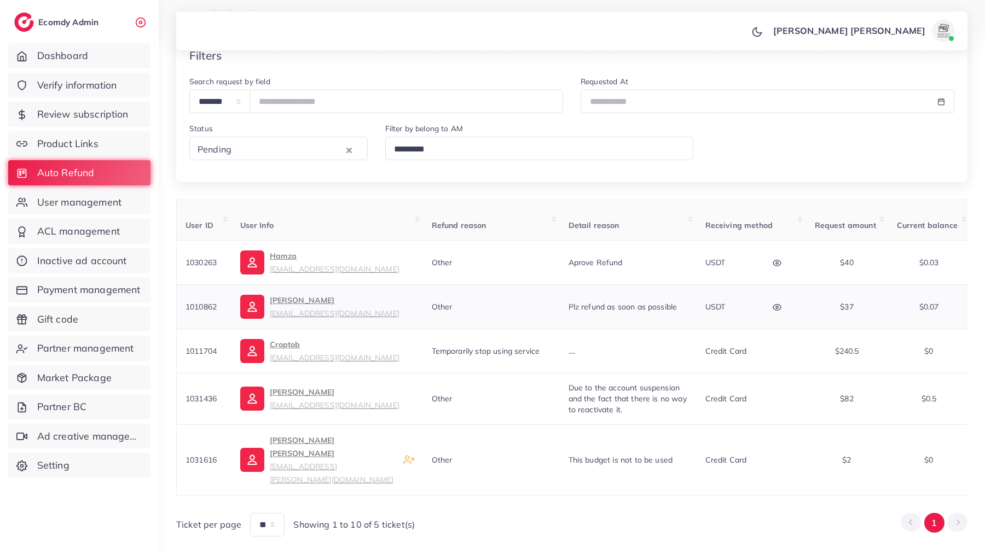
click at [784, 311] on button "button" at bounding box center [778, 306] width 38 height 25
click at [676, 379] on div at bounding box center [681, 399] width 27 height 60
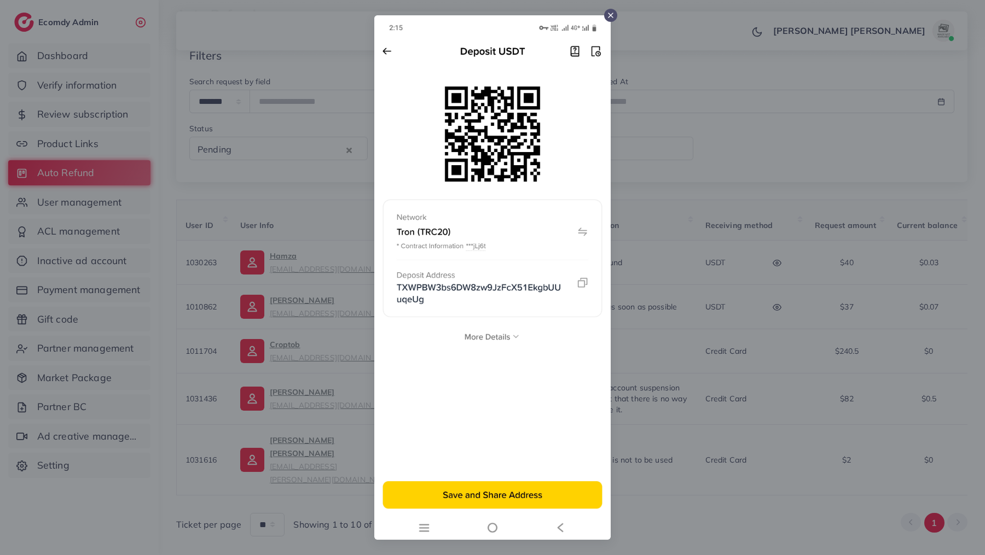
click at [610, 18] on icon at bounding box center [610, 15] width 9 height 9
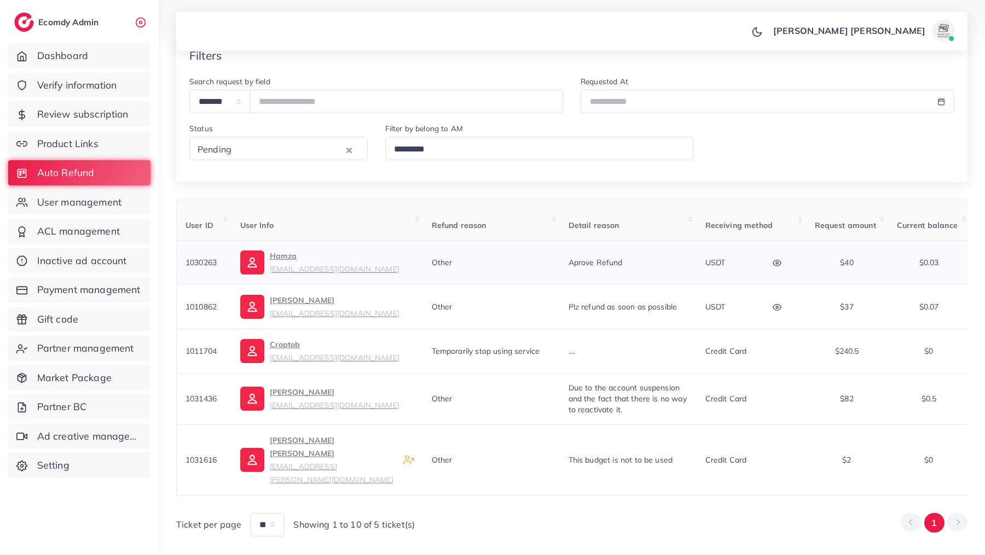
click at [774, 263] on icon "button" at bounding box center [776, 263] width 9 height 9
click at [687, 331] on div at bounding box center [681, 354] width 27 height 60
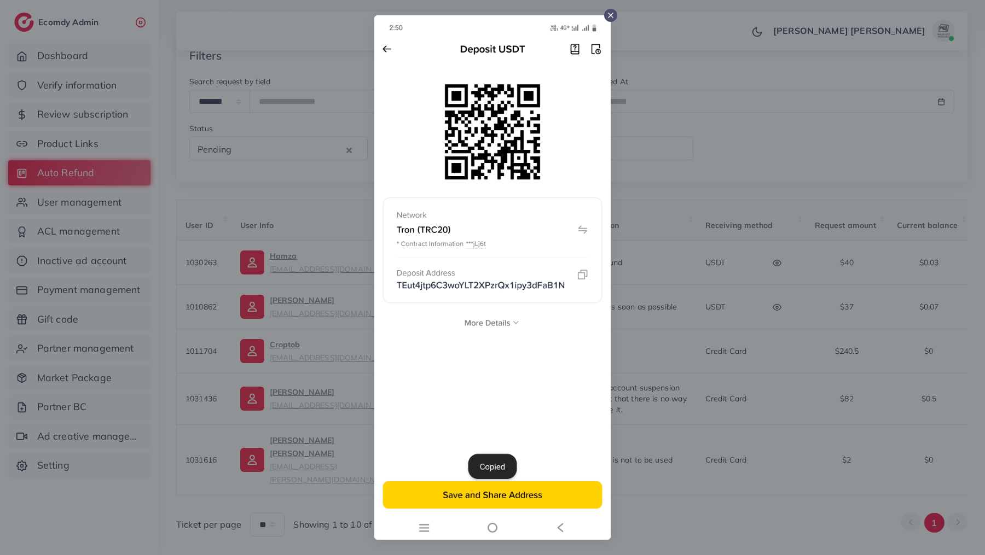
click at [610, 18] on icon at bounding box center [610, 15] width 9 height 9
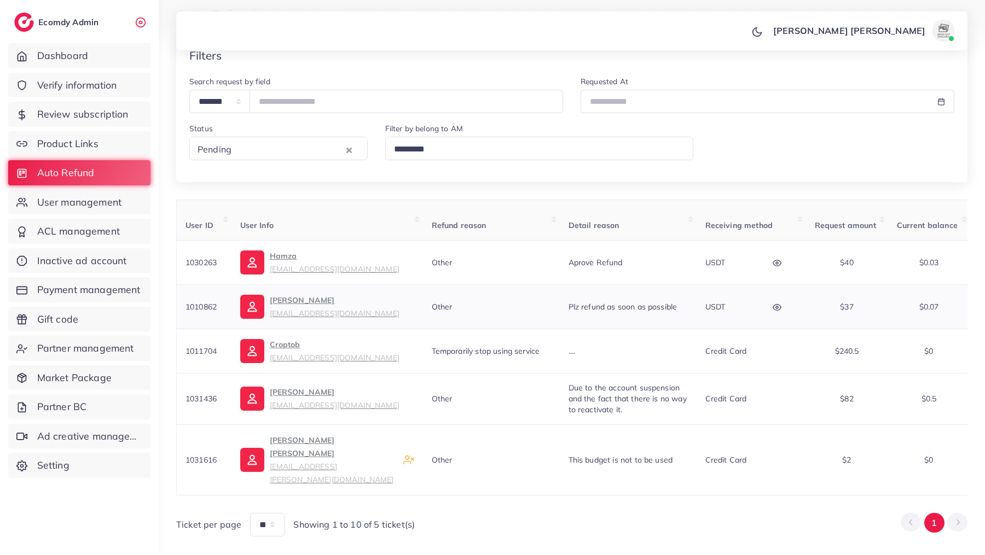
click at [776, 309] on icon "button" at bounding box center [776, 307] width 8 height 6
click at [724, 347] on div "USDT wallet address TXWPBW3bs6DW8zw9JzFcX51EkgbUUuqeUg USDT network Tron (TRC20…" at bounding box center [727, 354] width 119 height 147
click at [678, 377] on div at bounding box center [681, 399] width 27 height 60
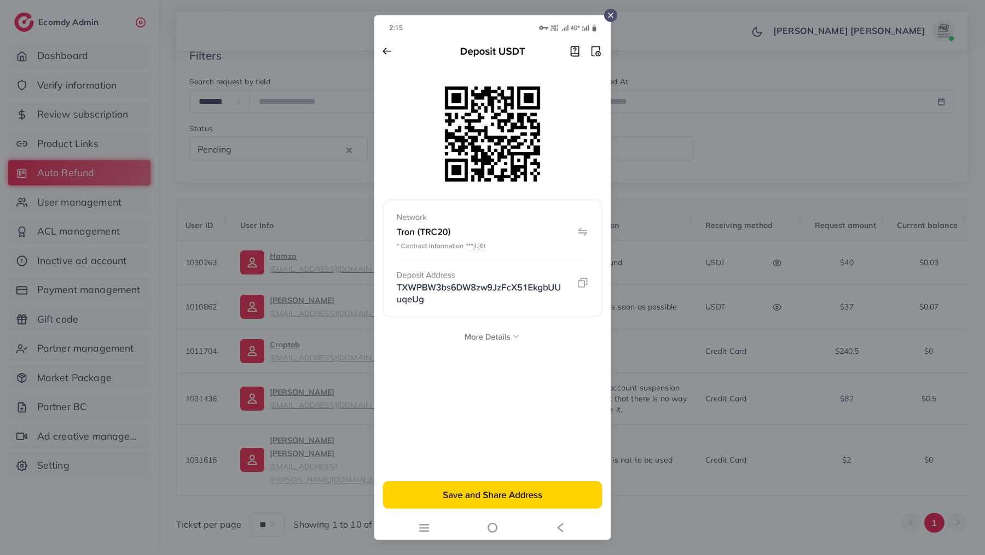
click at [607, 18] on icon at bounding box center [610, 15] width 9 height 9
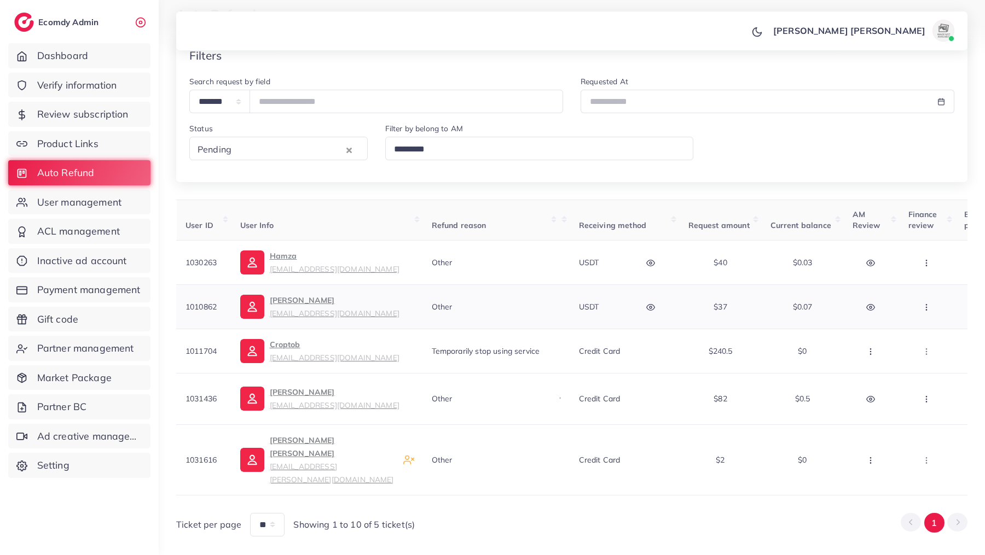
scroll to position [0, 141]
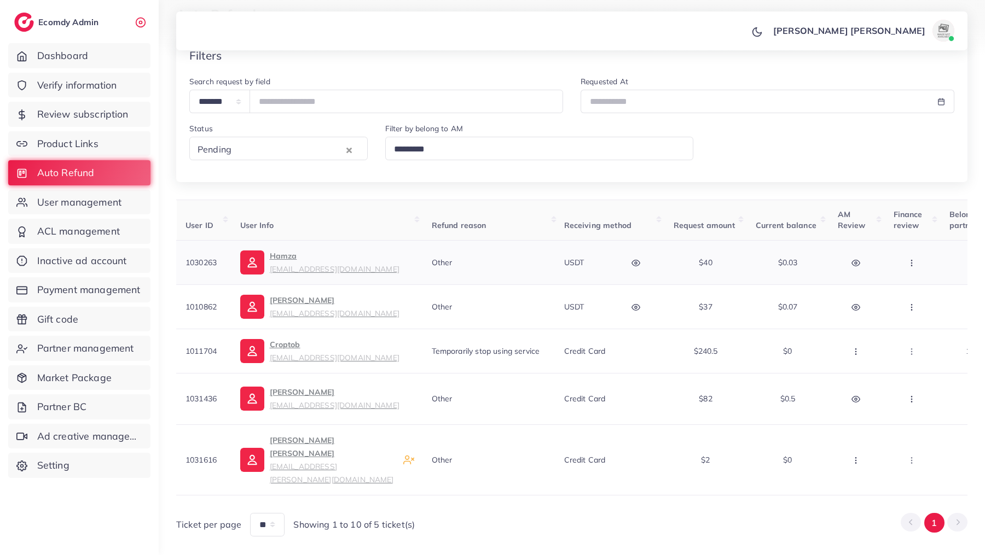
click at [856, 263] on icon "button" at bounding box center [855, 263] width 9 height 9
click at [910, 260] on icon "button" at bounding box center [911, 263] width 9 height 9
click at [907, 322] on span "Manual Refund" at bounding box center [922, 319] width 63 height 11
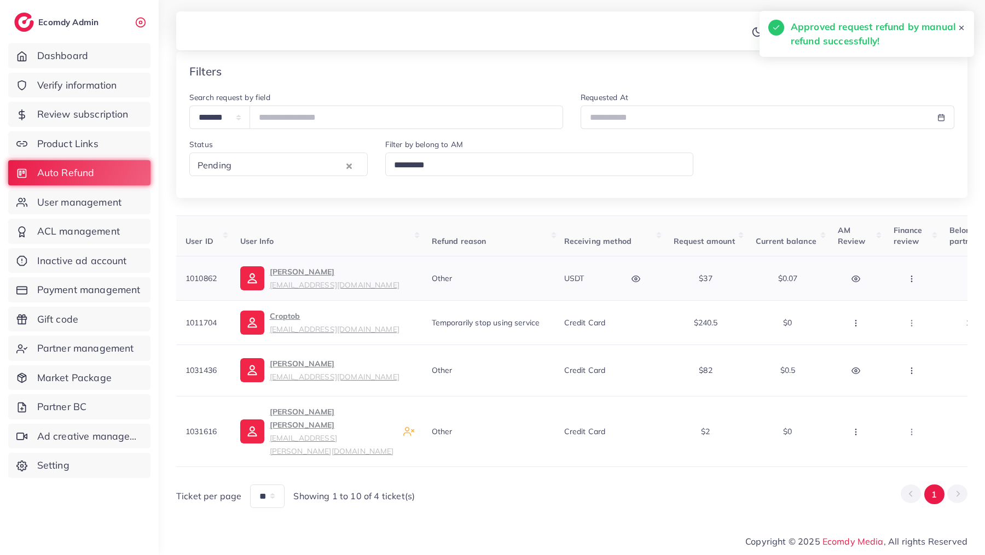
scroll to position [17, 0]
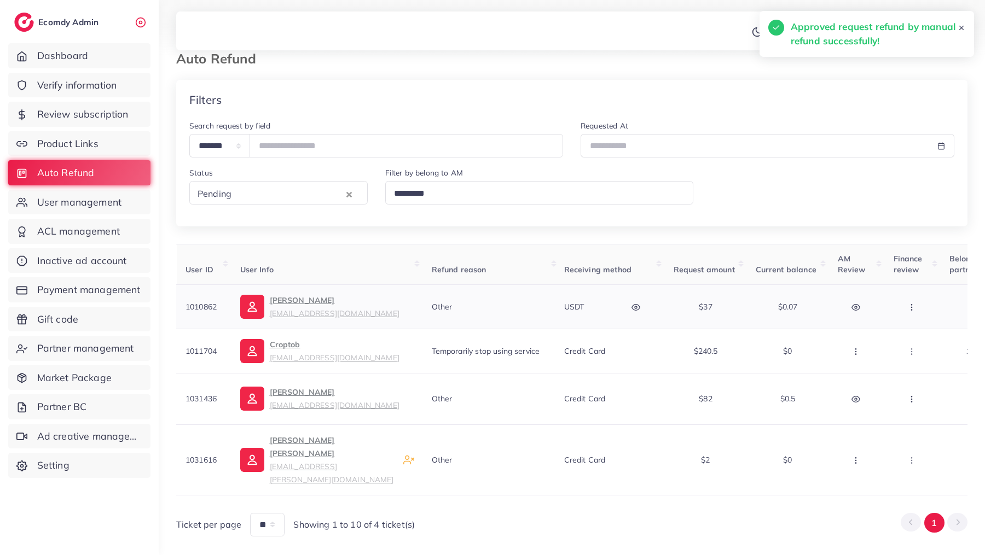
click at [912, 306] on icon "button" at bounding box center [911, 307] width 9 height 9
click at [912, 361] on span "Manual Refund" at bounding box center [922, 363] width 63 height 11
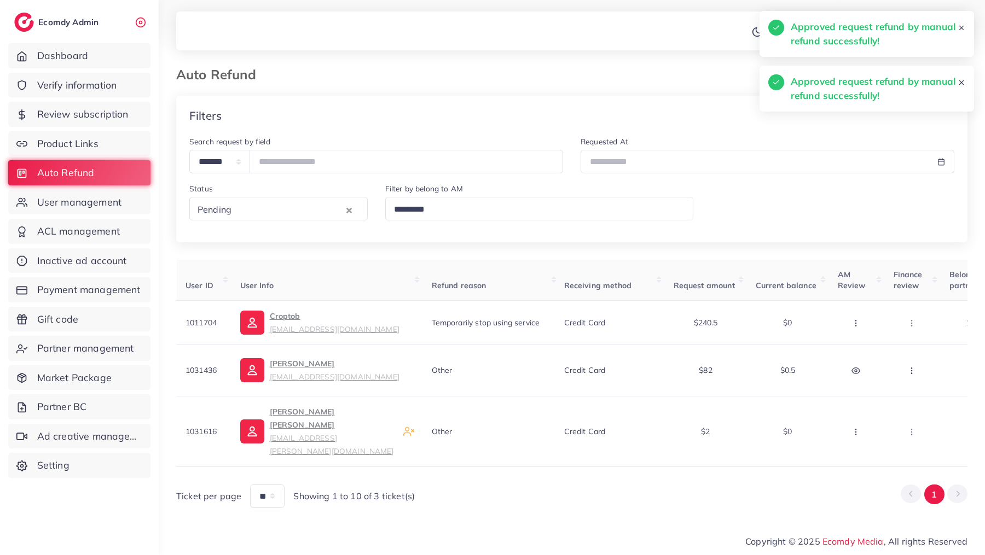
scroll to position [0, 0]
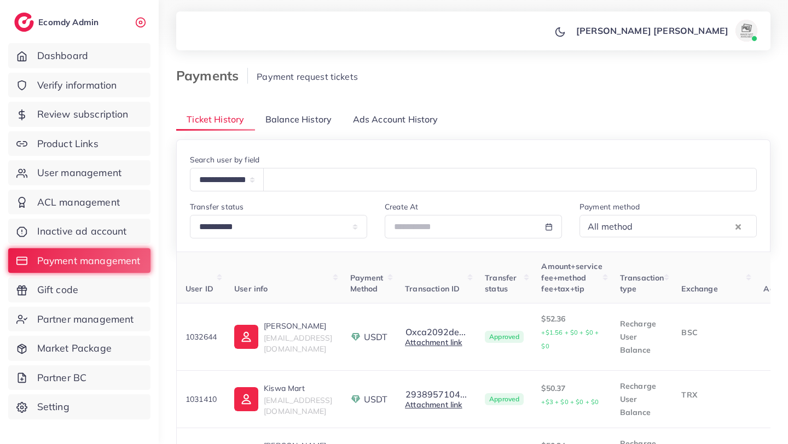
select select "****"
